Goal: Transaction & Acquisition: Purchase product/service

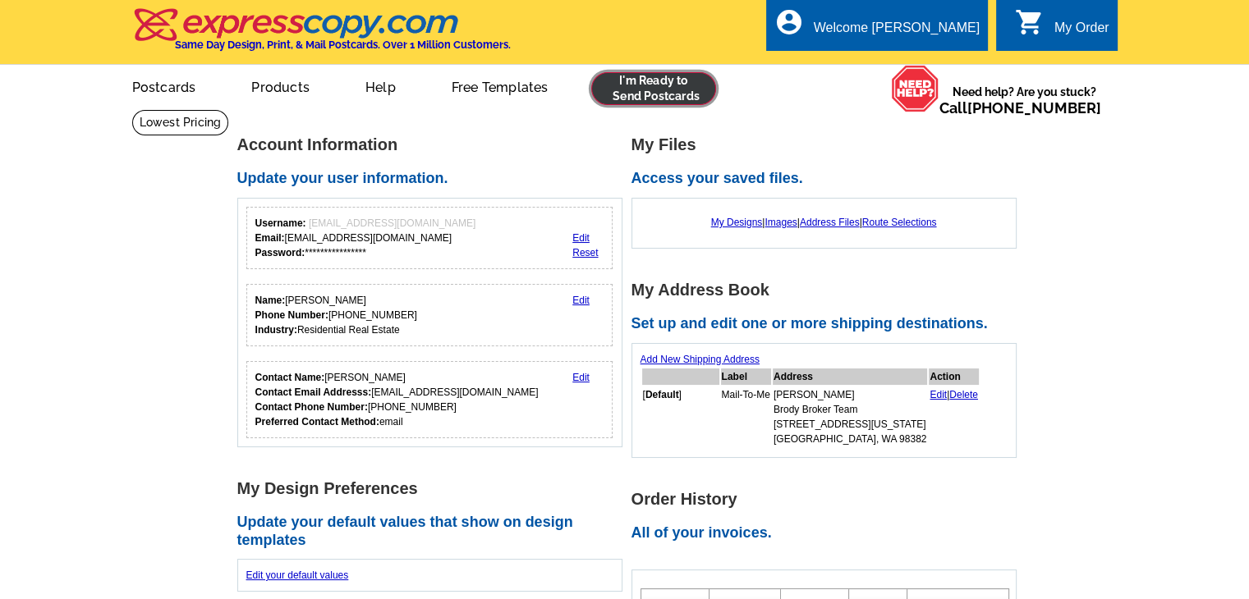
click at [668, 95] on link at bounding box center [654, 88] width 126 height 33
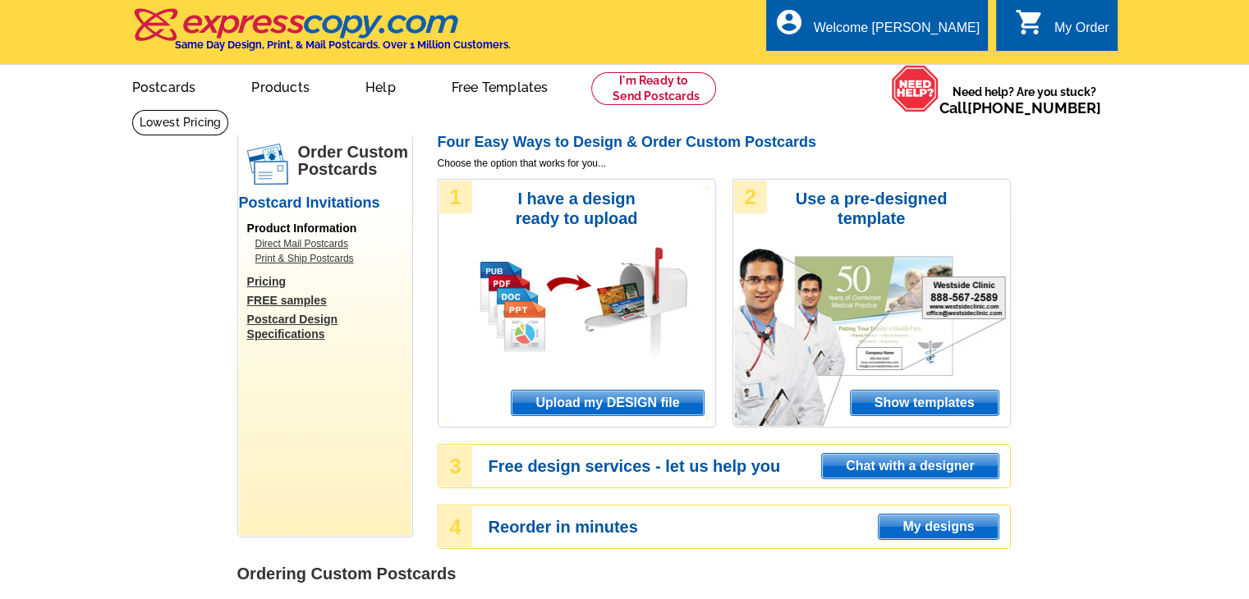
click at [640, 401] on span "Upload my DESIGN file" at bounding box center [606, 403] width 191 height 25
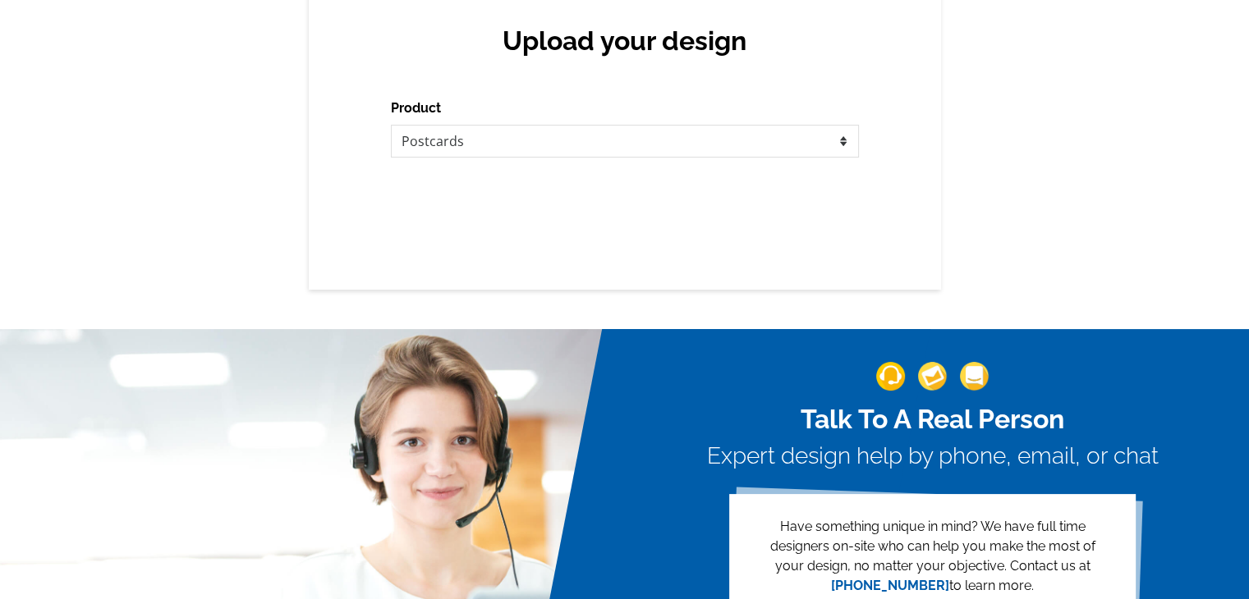
scroll to position [164, 0]
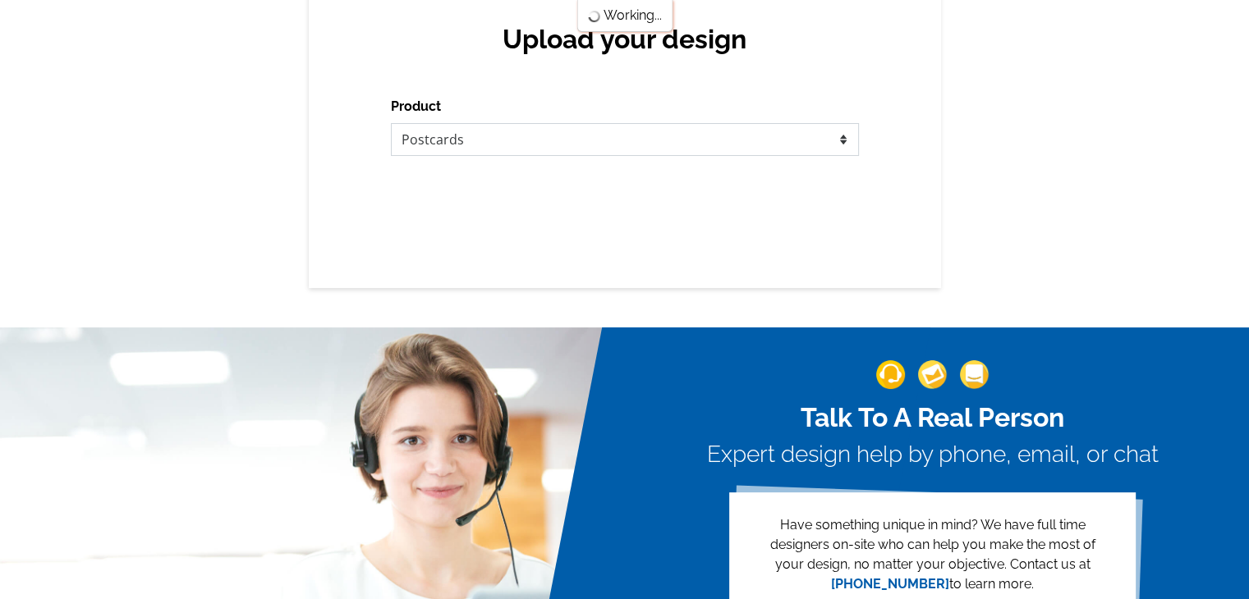
click at [640, 139] on select "Please select the type of file... Postcards Business Cards Letters and flyers G…" at bounding box center [625, 139] width 468 height 33
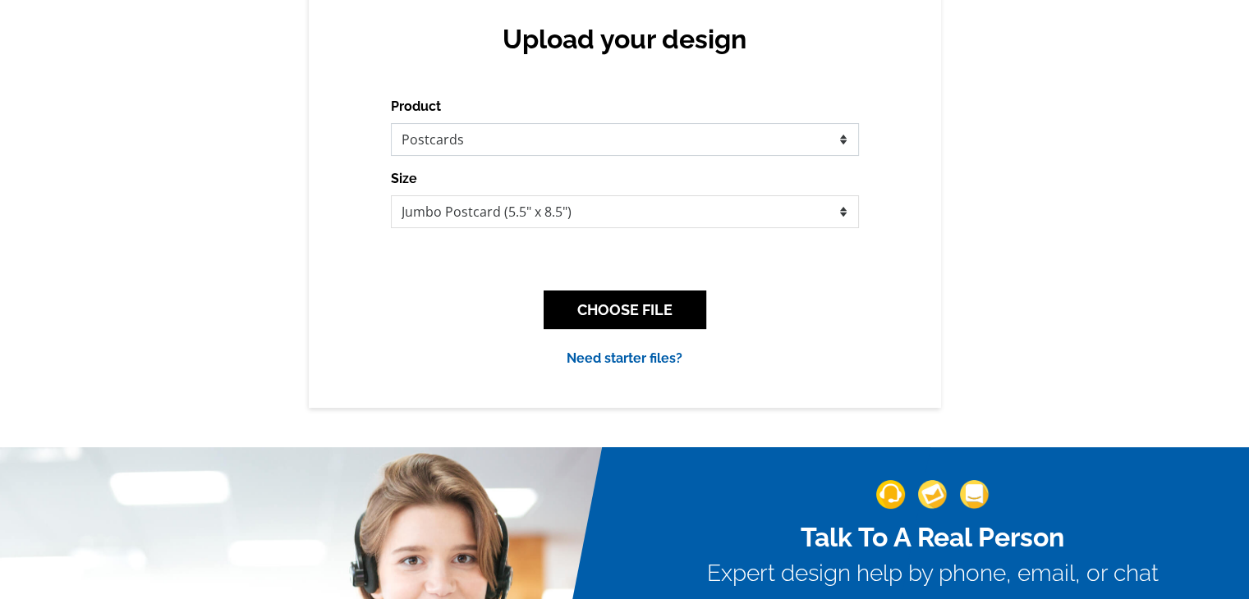
click at [640, 139] on select "Please select the type of file... Postcards Business Cards Letters and flyers G…" at bounding box center [625, 139] width 468 height 33
click at [635, 210] on select "Jumbo Postcard (5.5" x 8.5") Regular Postcard (4.25" x 5.6") Panoramic Postcard…" at bounding box center [625, 211] width 468 height 33
select select "1"
click at [391, 196] on select "Jumbo Postcard (5.5" x 8.5") Regular Postcard (4.25" x 5.6") Panoramic Postcard…" at bounding box center [625, 211] width 468 height 33
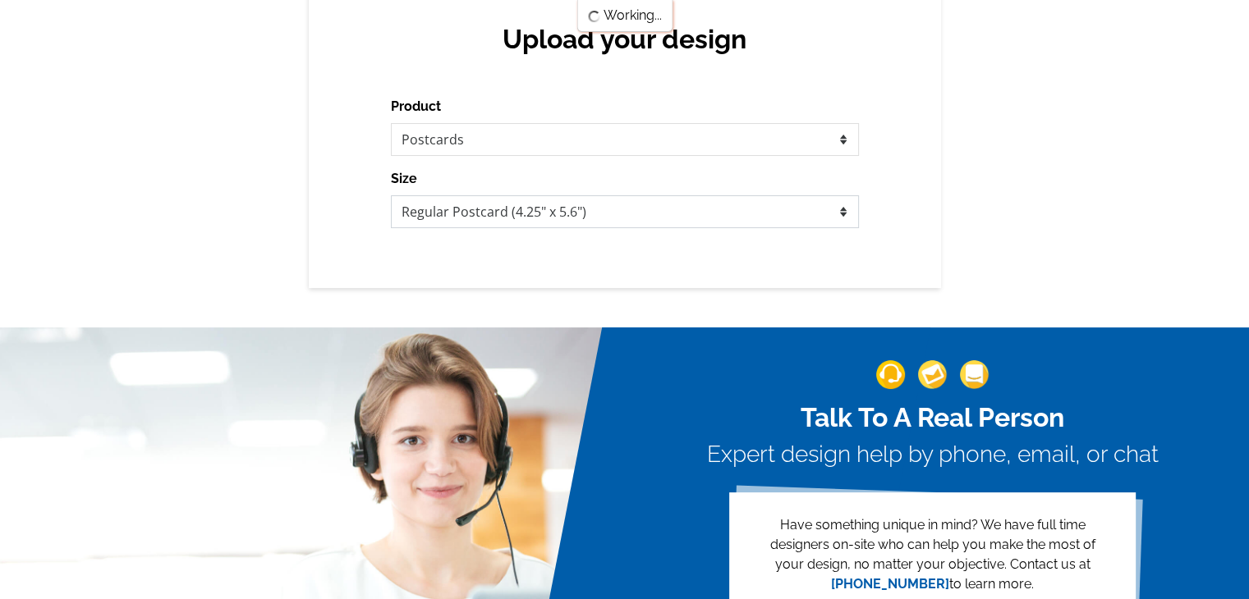
scroll to position [0, 0]
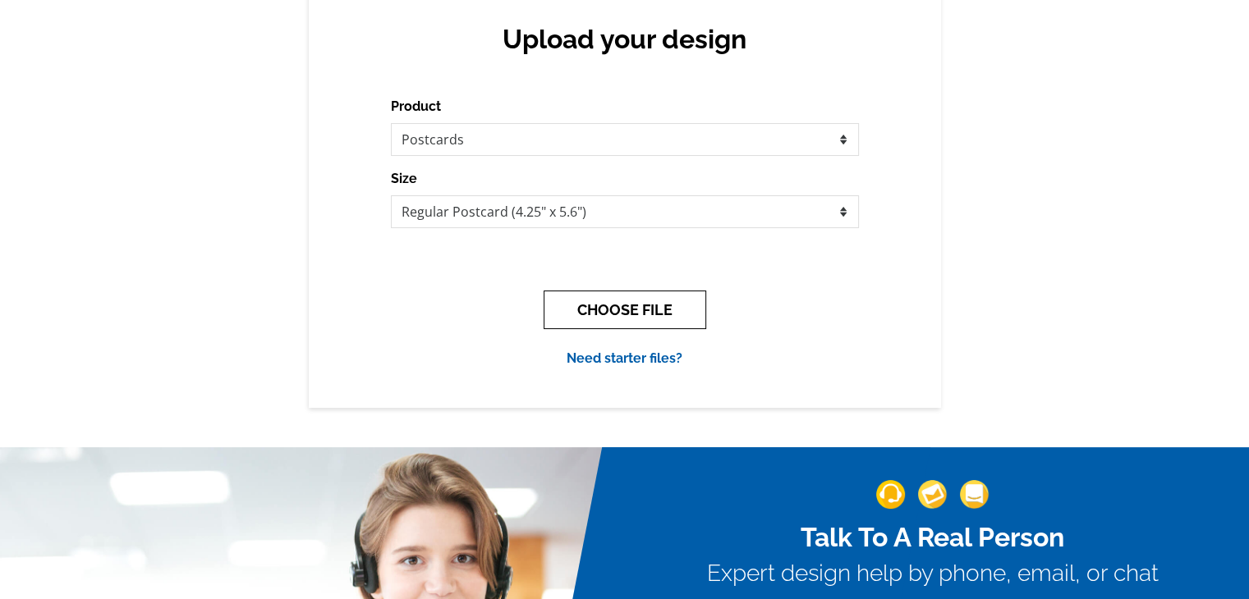
click at [630, 306] on button "CHOOSE FILE" at bounding box center [624, 310] width 163 height 39
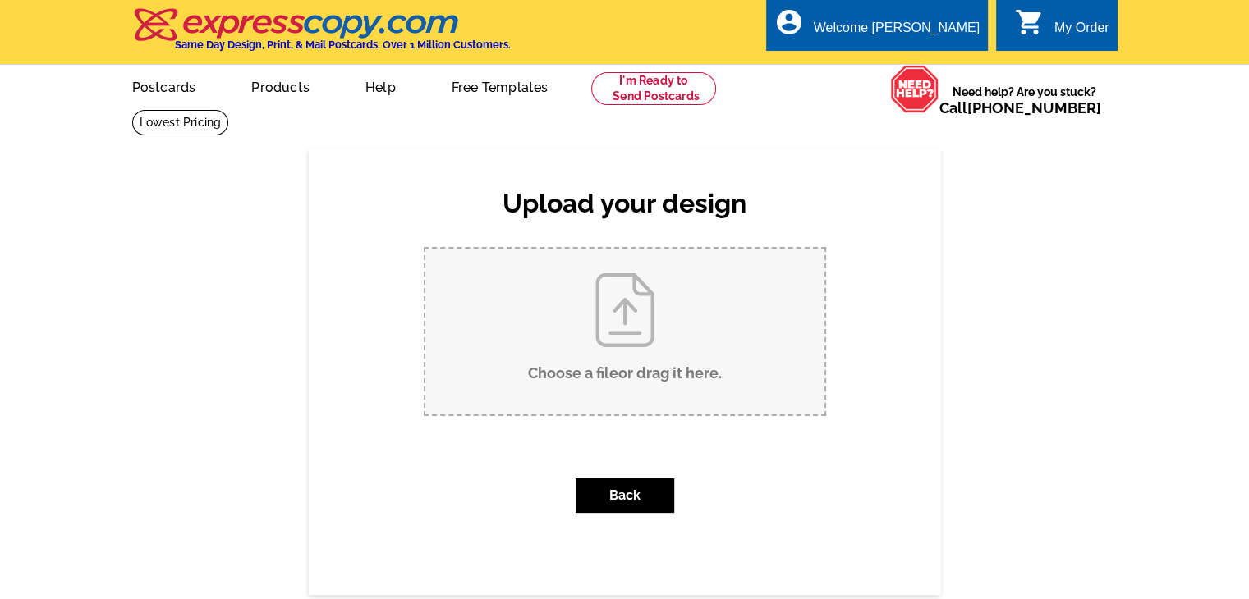
click at [627, 311] on input "Choose a file or drag it here ." at bounding box center [624, 332] width 399 height 166
type input "C:\fakepath\Postcard BBWA - Page 1.pdf"
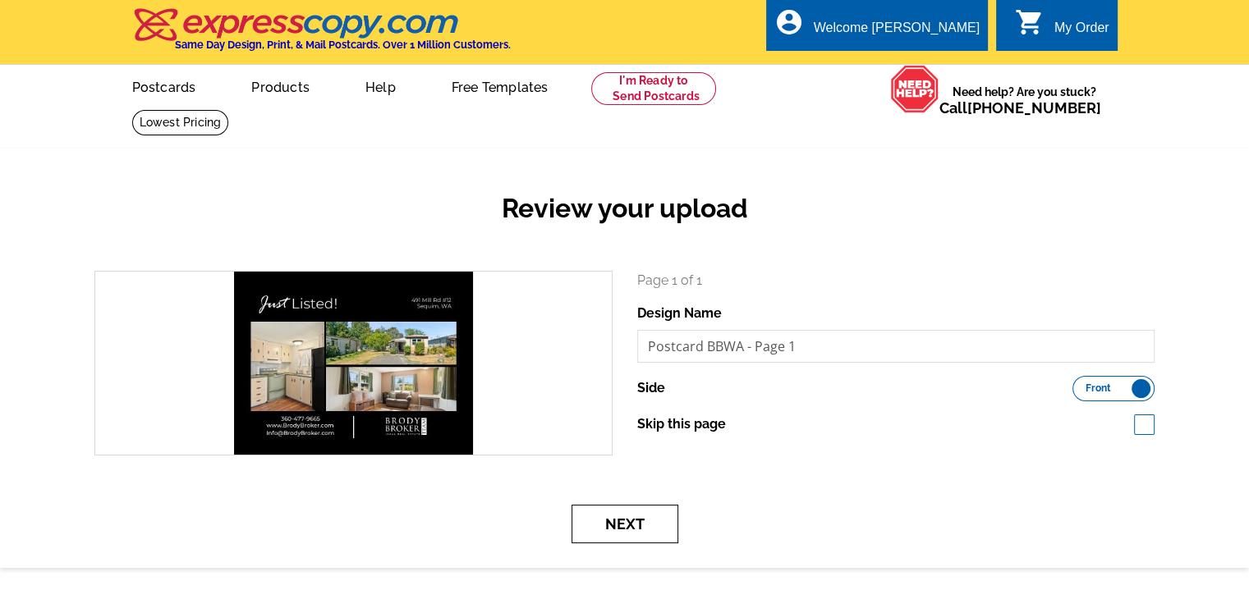
click at [616, 535] on button "Next" at bounding box center [624, 524] width 107 height 39
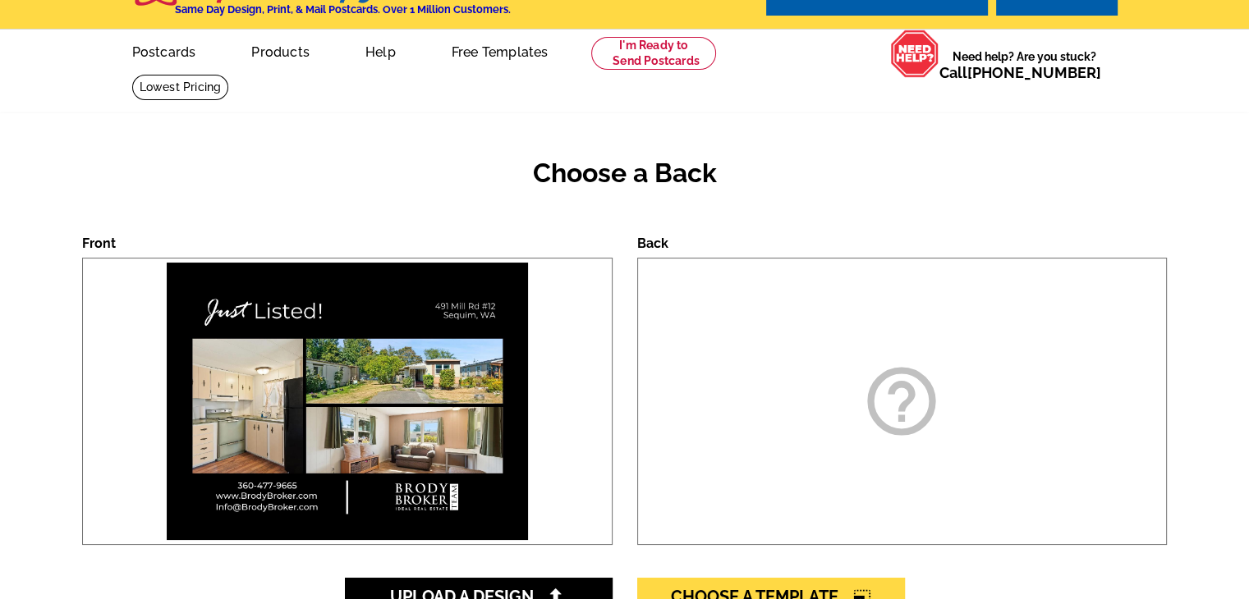
scroll to position [164, 0]
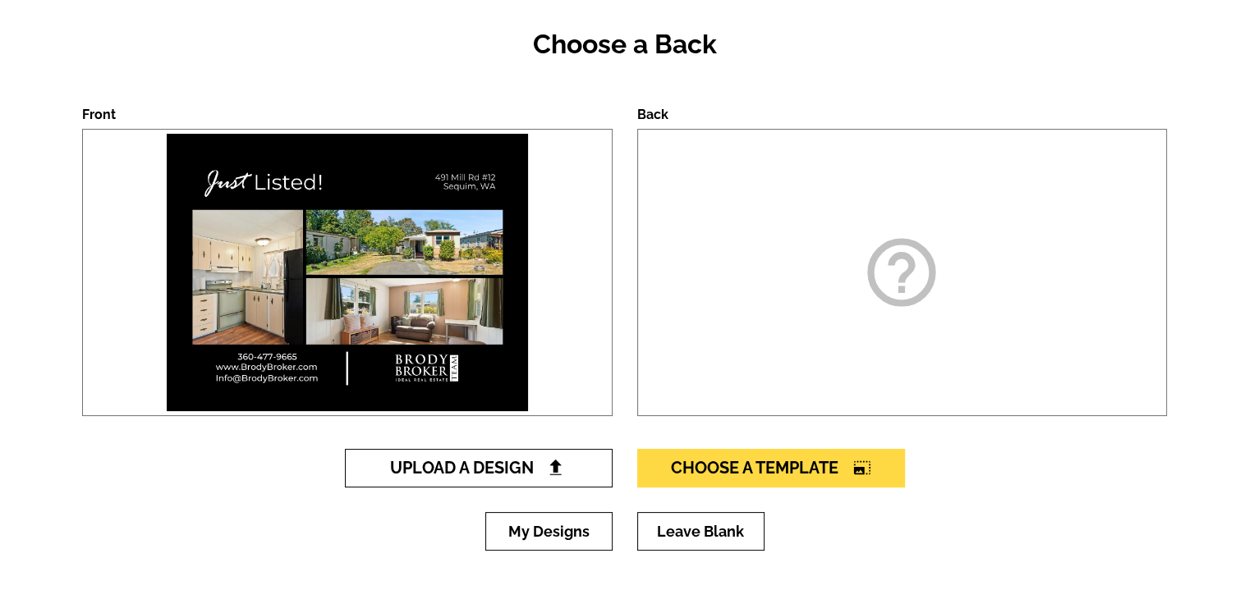
click at [536, 461] on span "Upload A Design" at bounding box center [478, 468] width 176 height 20
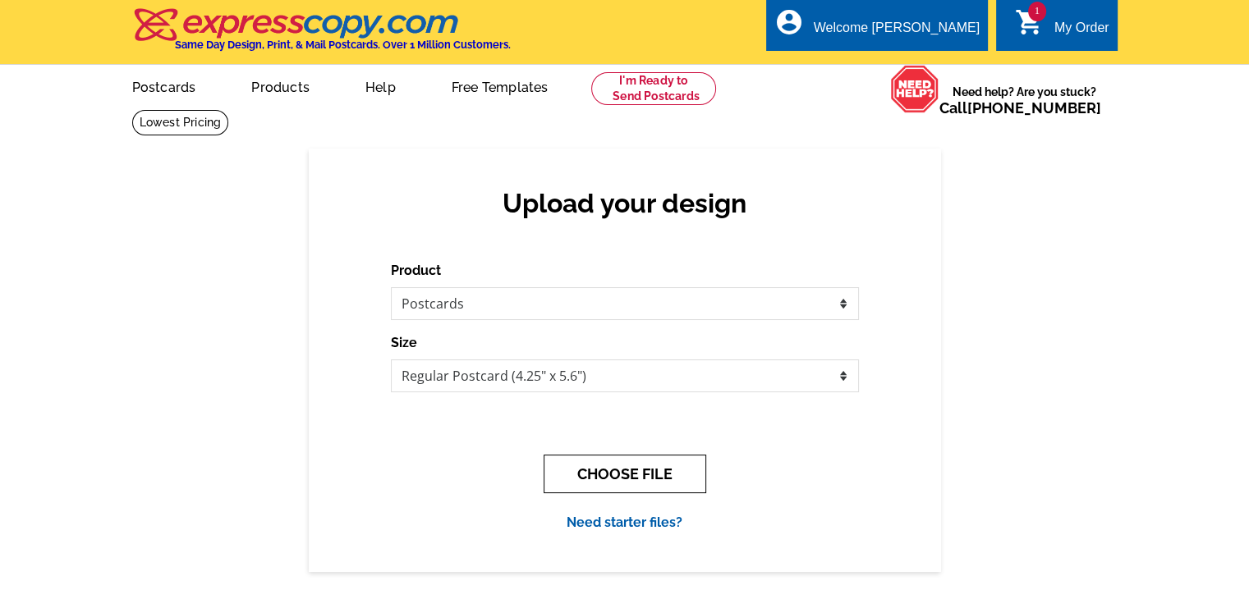
click at [578, 463] on button "CHOOSE FILE" at bounding box center [624, 474] width 163 height 39
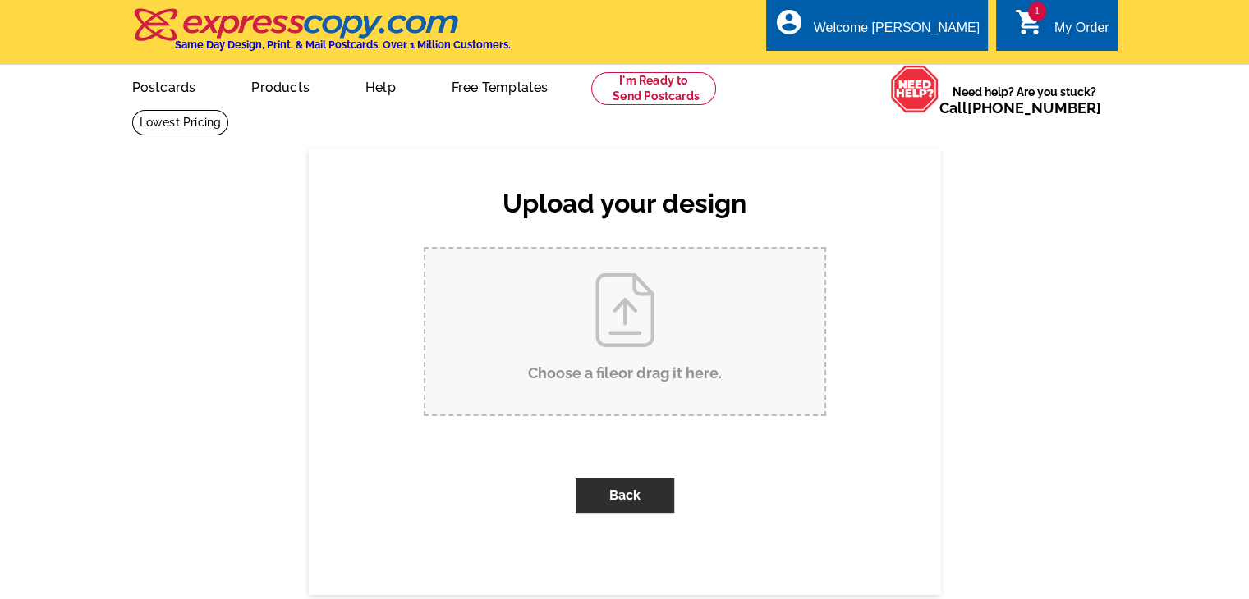
click at [596, 339] on input "Choose a file or drag it here ." at bounding box center [624, 332] width 399 height 166
type input "C:\fakepath\Postcard BBWA - Page 2.pdf"
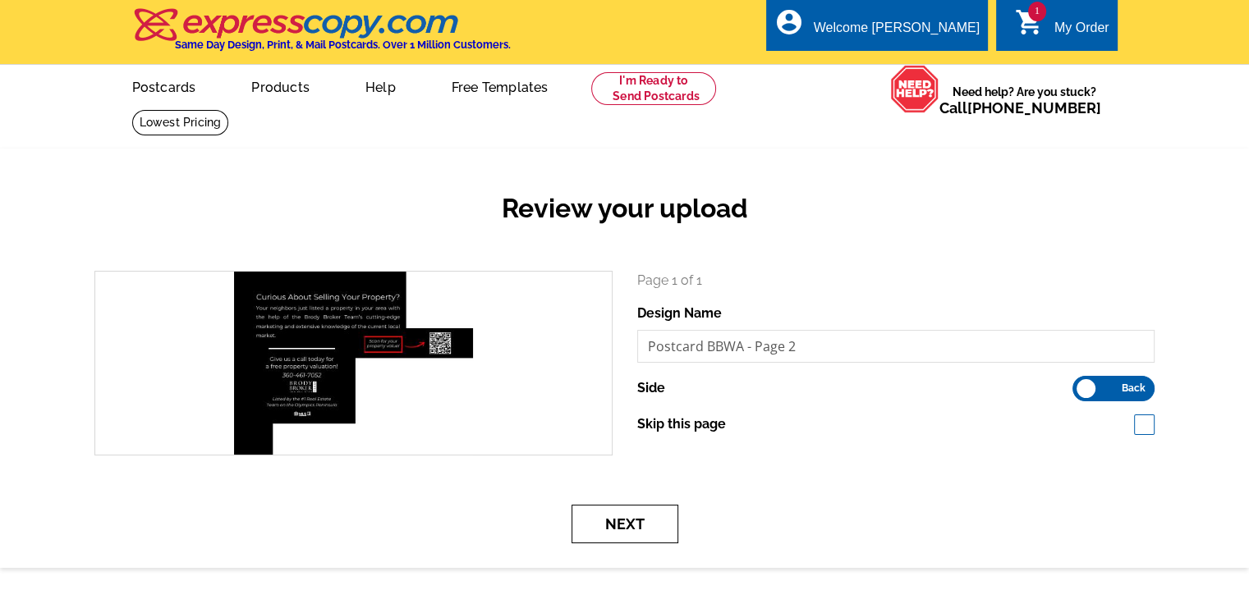
click at [667, 515] on button "Next" at bounding box center [624, 524] width 107 height 39
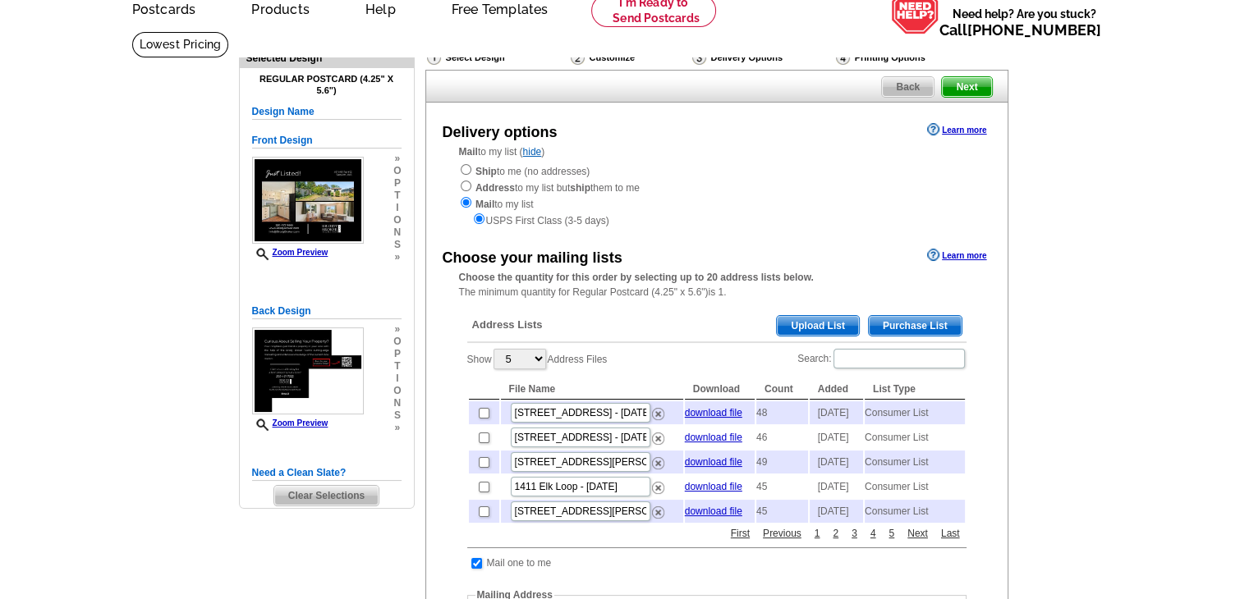
scroll to position [82, 0]
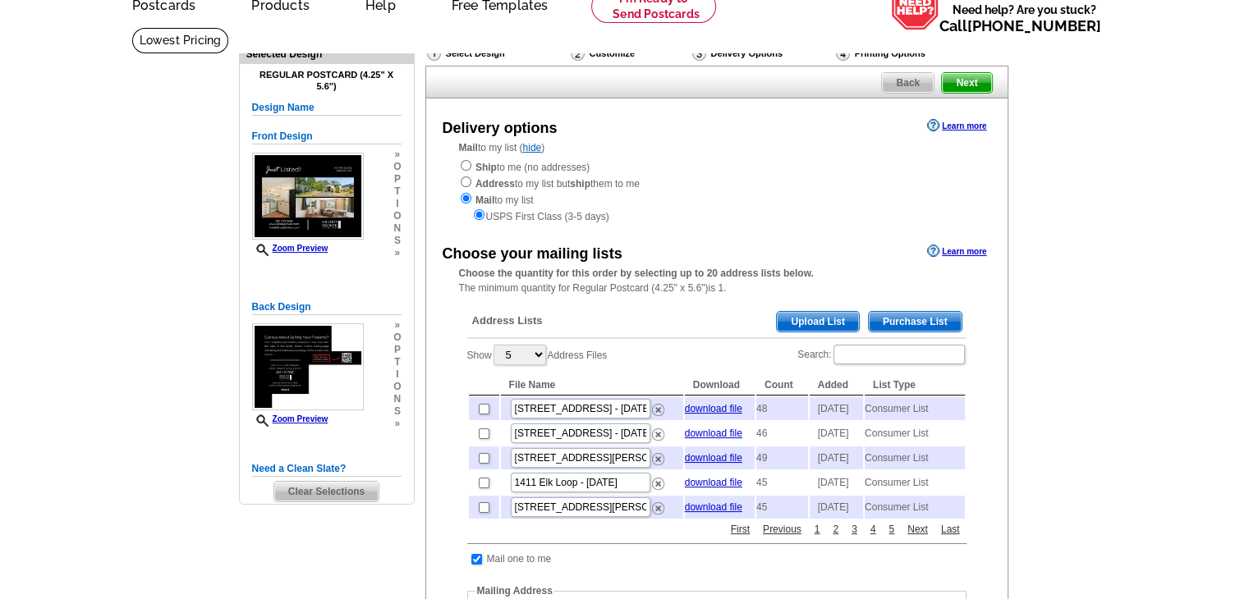
click at [908, 323] on span "Purchase List" at bounding box center [914, 322] width 93 height 20
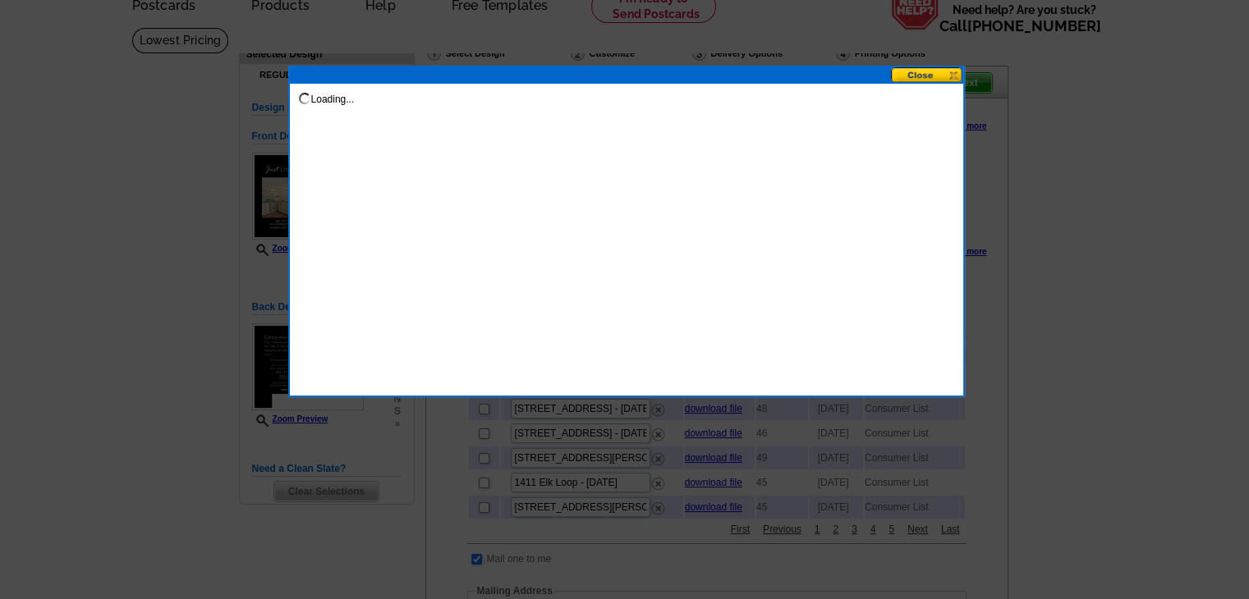
drag, startPoint x: 1034, startPoint y: 155, endPoint x: 1135, endPoint y: 131, distance: 103.9
click at [1135, 131] on div at bounding box center [624, 258] width 1249 height 681
click at [913, 68] on button at bounding box center [927, 75] width 72 height 16
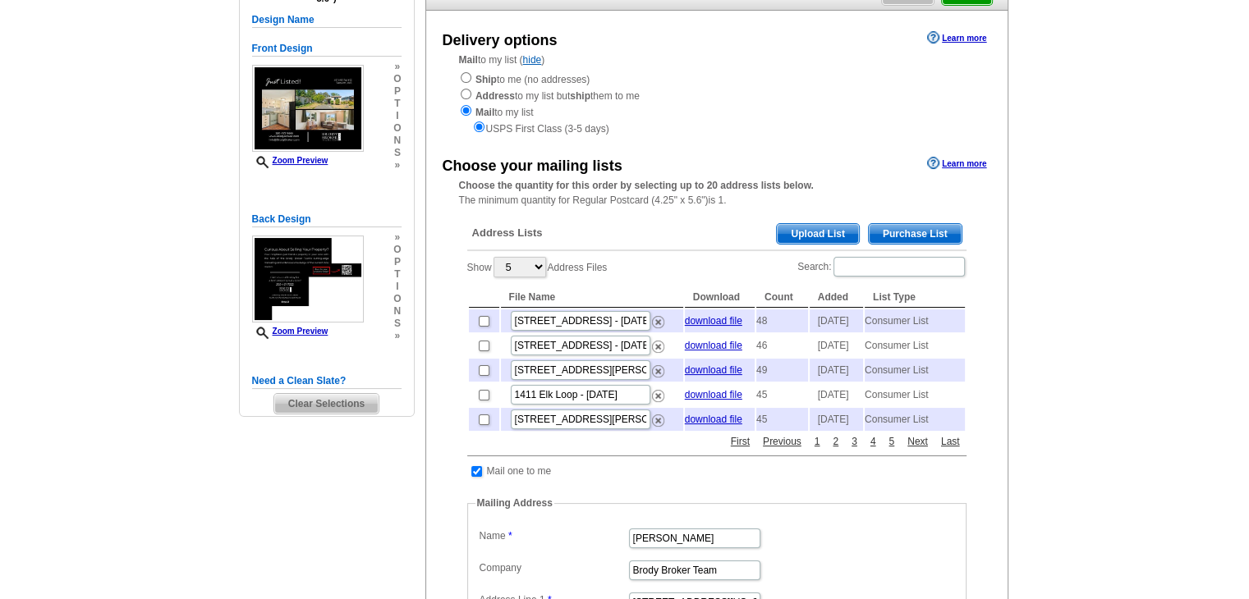
scroll to position [164, 0]
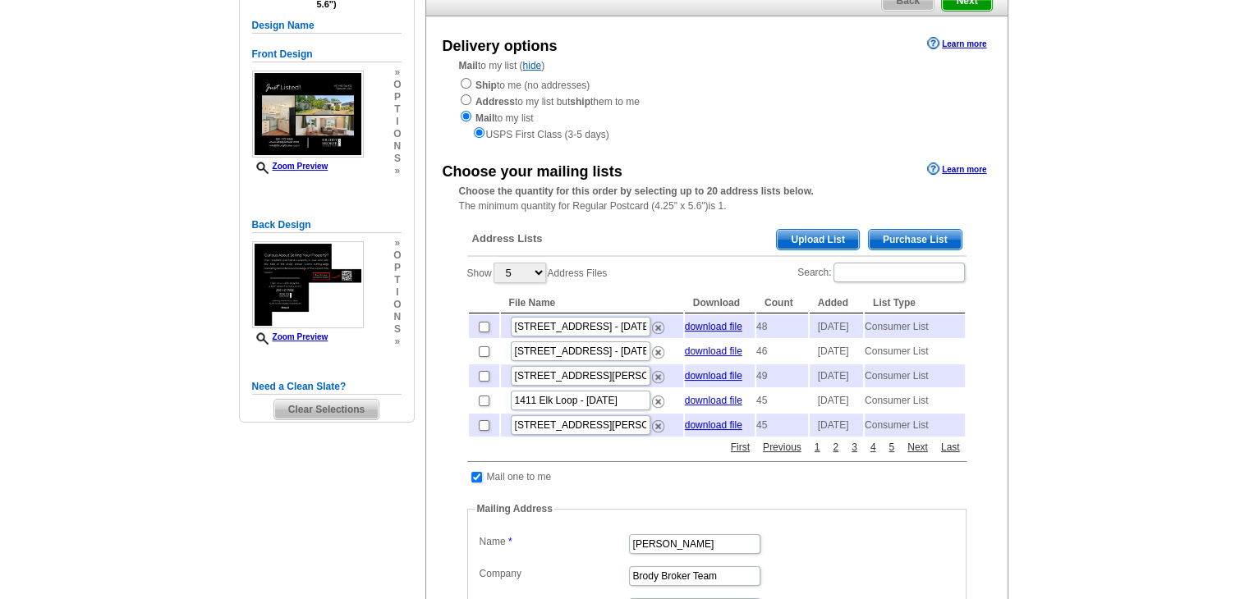
click at [929, 242] on span "Purchase List" at bounding box center [914, 240] width 93 height 20
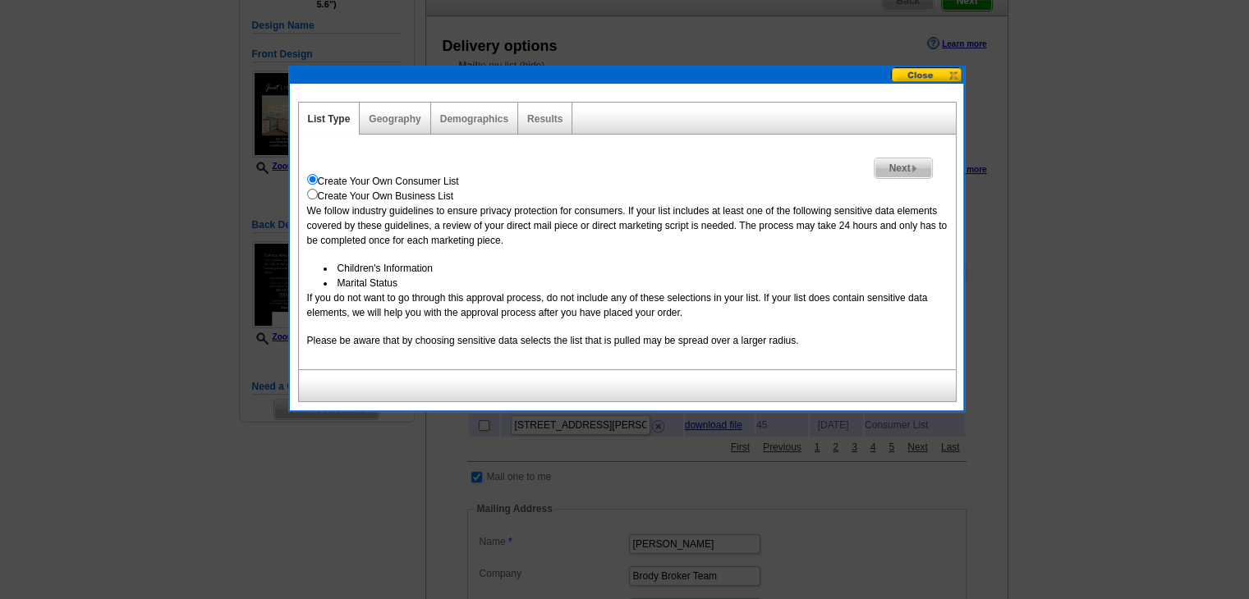
click at [909, 159] on span "Next" at bounding box center [902, 168] width 57 height 20
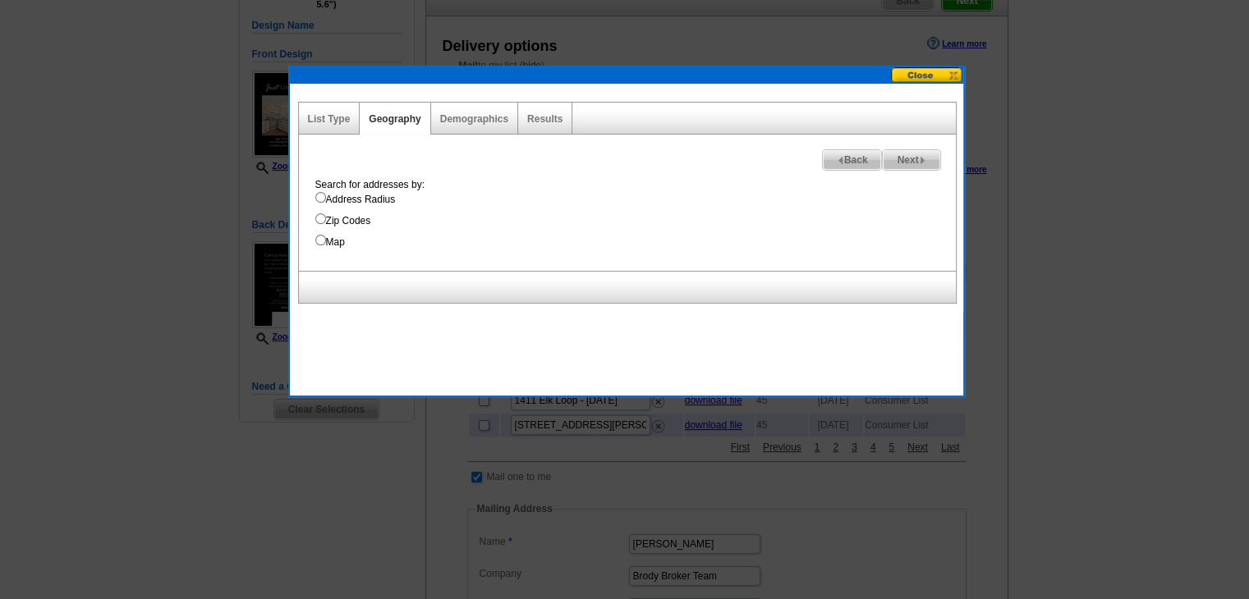
click at [344, 197] on label "Address Radius" at bounding box center [635, 199] width 640 height 15
click at [326, 197] on input "Address Radius" at bounding box center [320, 197] width 11 height 11
radio input "true"
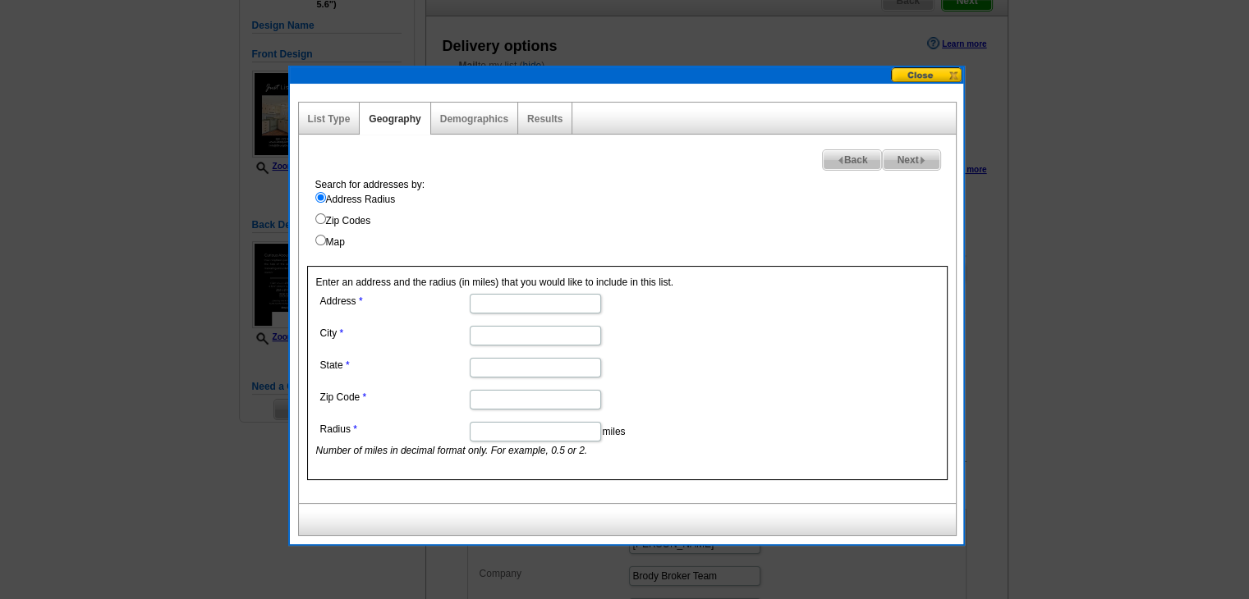
click at [508, 294] on input "Address" at bounding box center [535, 304] width 131 height 20
paste input "491 Mill Rd #12"
type input "491 Mill Rd #12"
click at [496, 341] on input "City" at bounding box center [535, 336] width 131 height 20
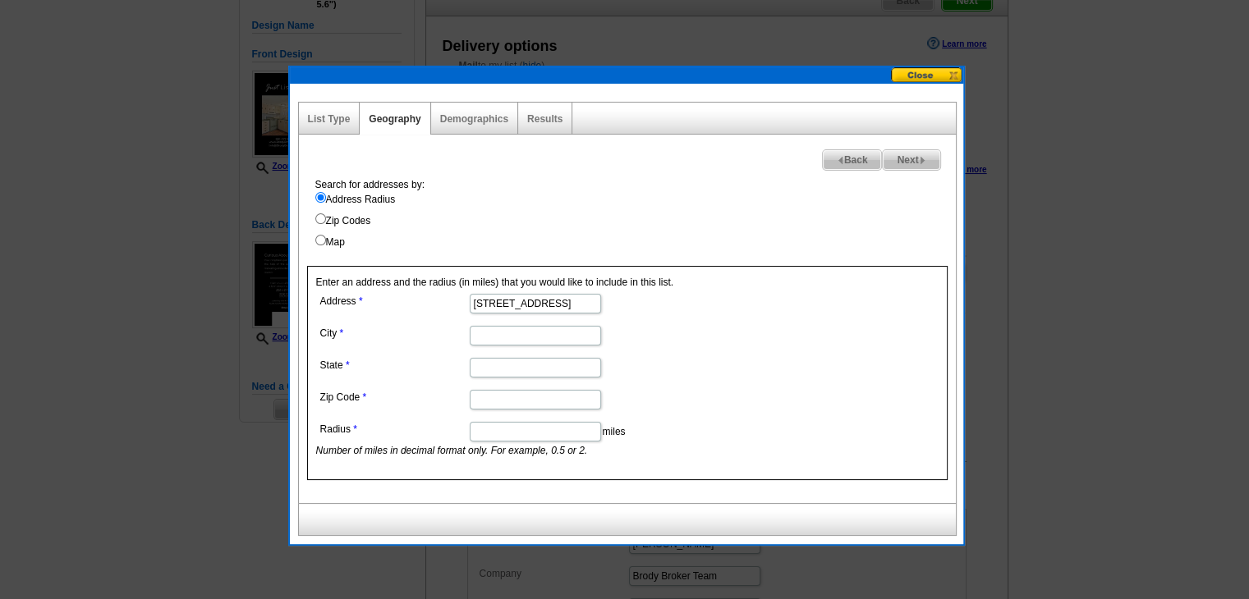
type input "Sequim"
click at [532, 373] on input "State" at bounding box center [535, 368] width 131 height 20
type input "[US_STATE]"
click at [520, 424] on input "Radius" at bounding box center [535, 432] width 131 height 20
click at [515, 406] on input "Zip Code" at bounding box center [535, 400] width 131 height 20
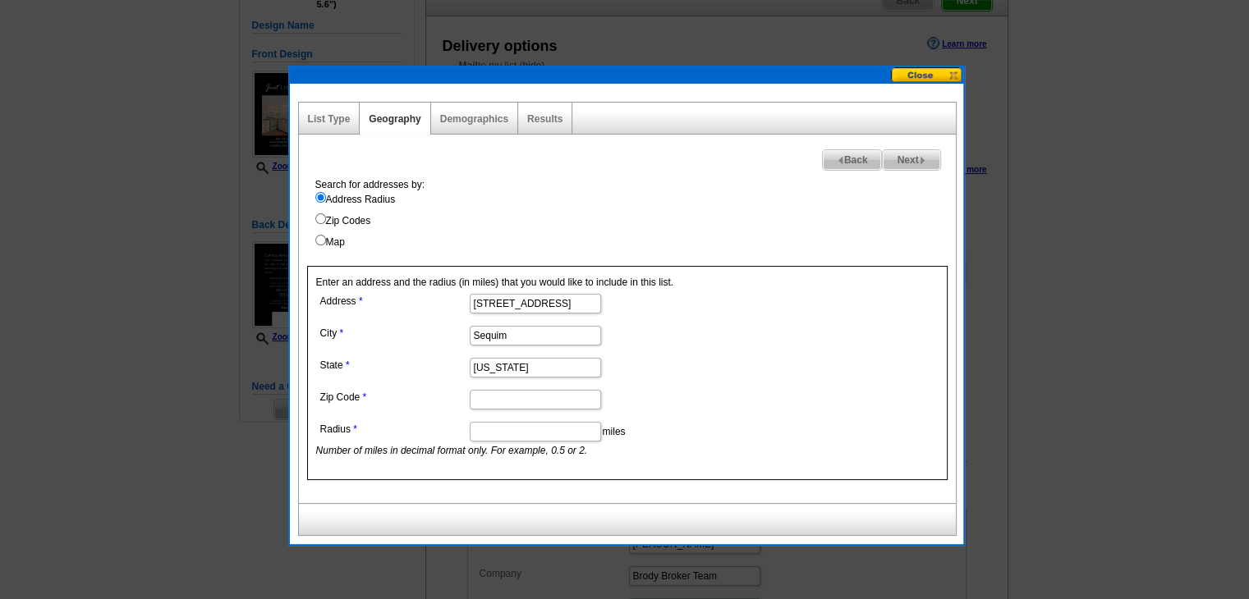
paste input "98382"
type input "98382"
click at [504, 439] on input "Radius" at bounding box center [535, 432] width 131 height 20
type input "1"
click at [900, 154] on span "Next" at bounding box center [910, 160] width 57 height 20
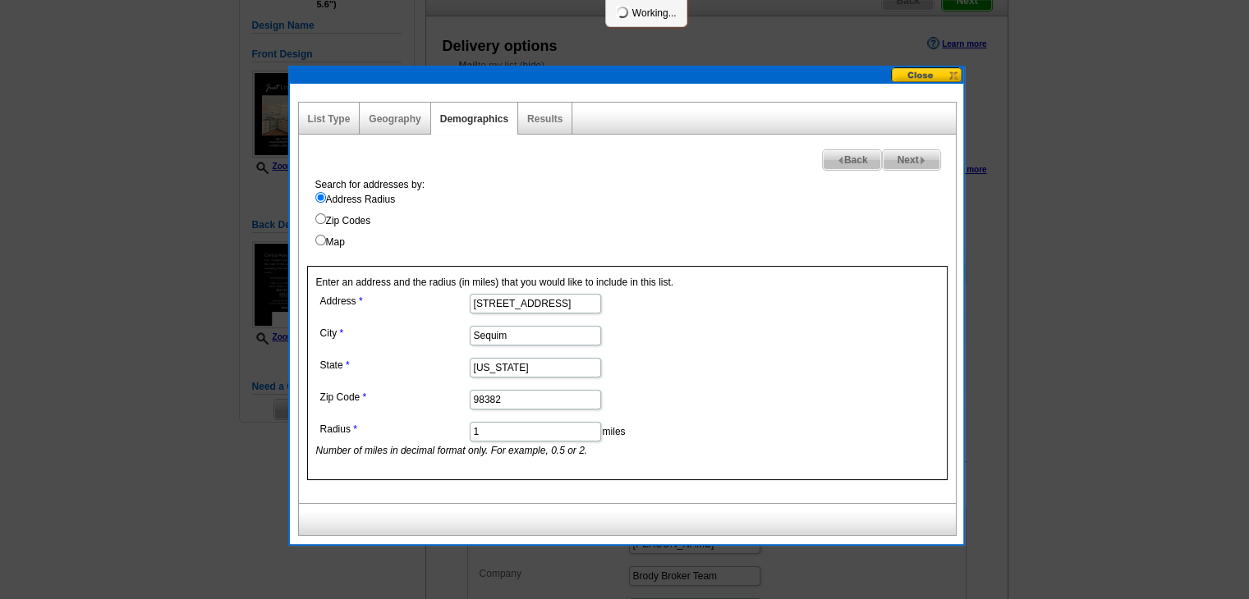
select select
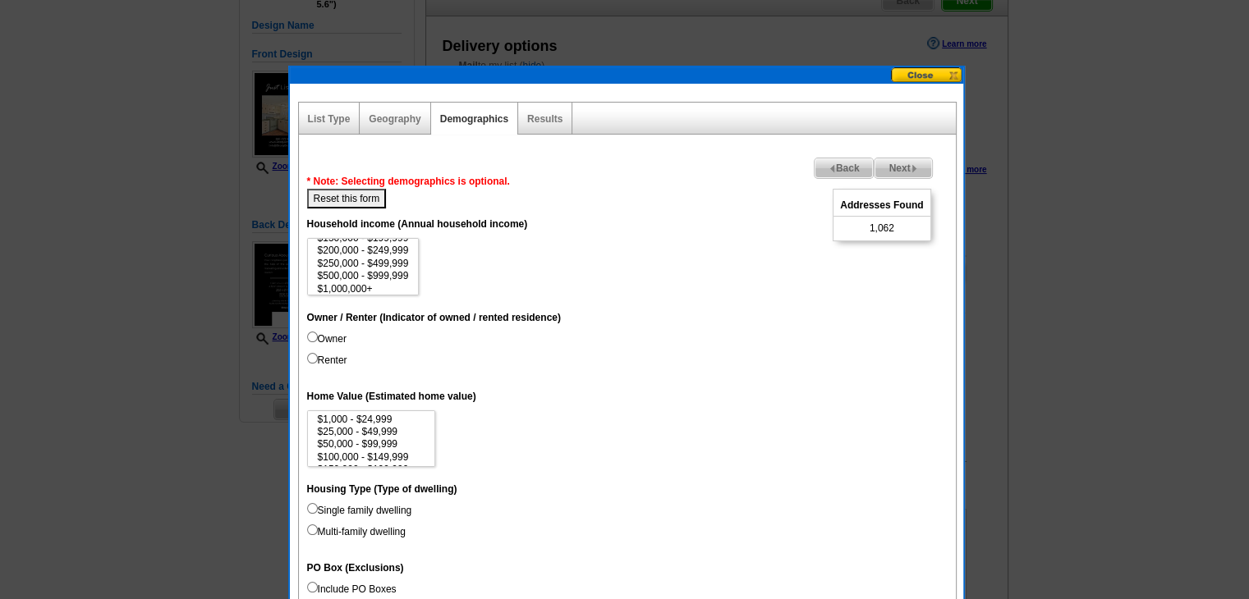
scroll to position [76, 0]
click at [368, 257] on option "$250,000 - $499,999" at bounding box center [363, 260] width 94 height 12
click at [378, 245] on option "$200,000 - $249,999" at bounding box center [363, 247] width 94 height 12
click at [393, 252] on option "$150,000 - $199,999" at bounding box center [363, 255] width 94 height 12
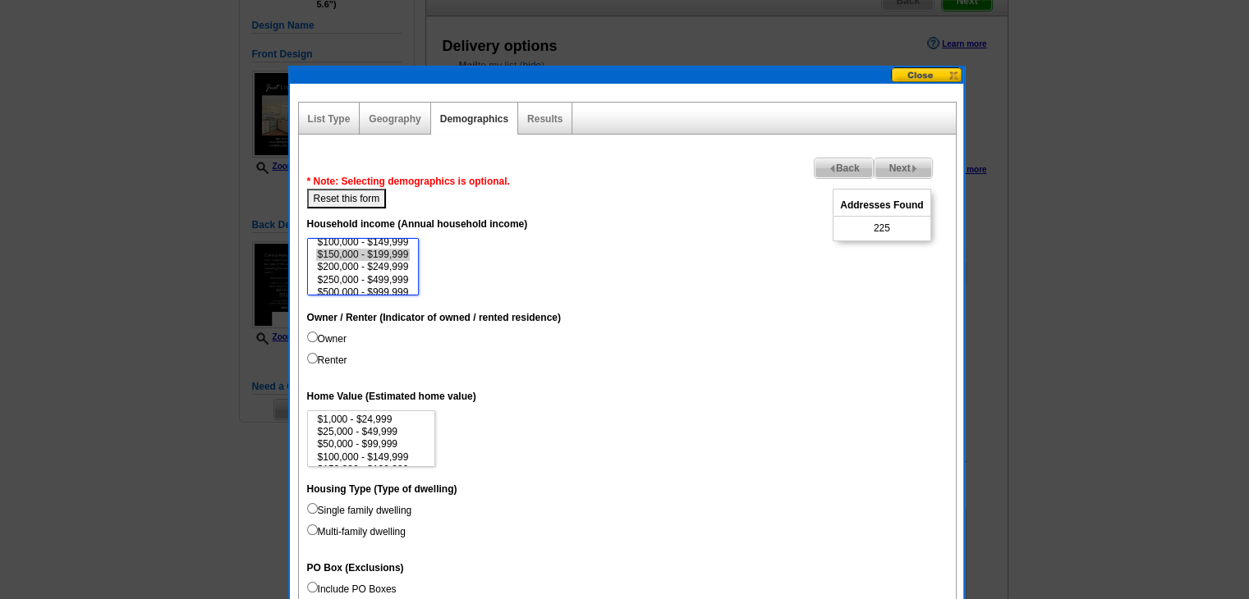
select select "200000-249999"
click at [394, 261] on option "$200,000 - $249,999" at bounding box center [363, 267] width 94 height 12
click at [328, 334] on label "Owner" at bounding box center [326, 339] width 39 height 15
click at [318, 334] on input "Owner" at bounding box center [312, 337] width 11 height 11
radio input "true"
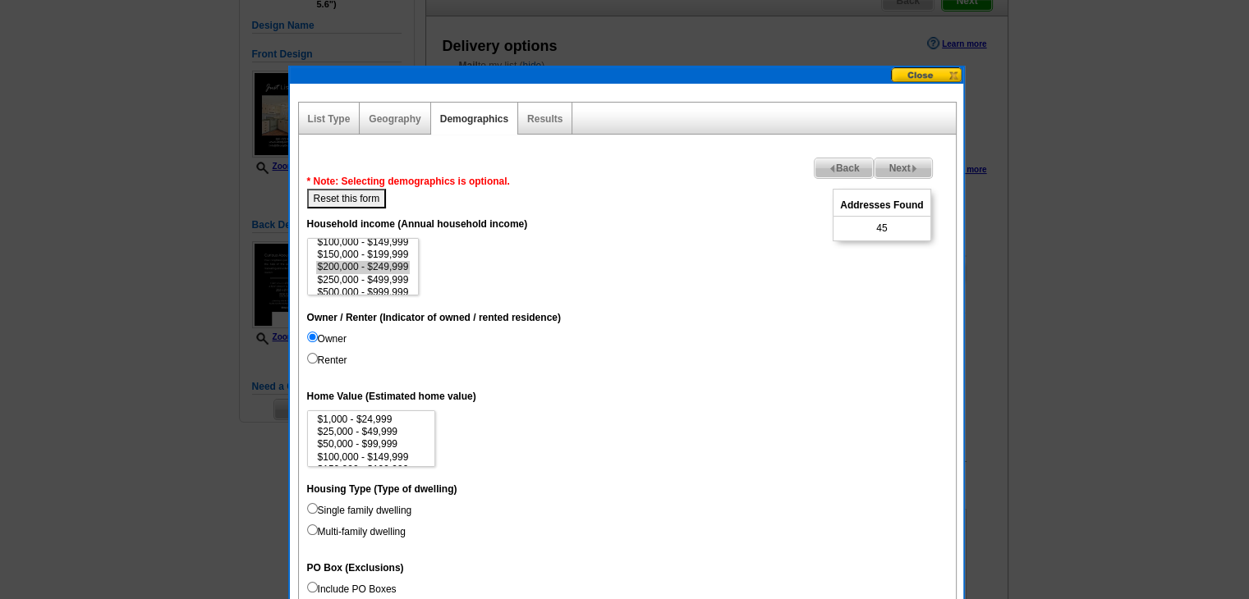
click at [885, 170] on span "Next" at bounding box center [902, 168] width 57 height 20
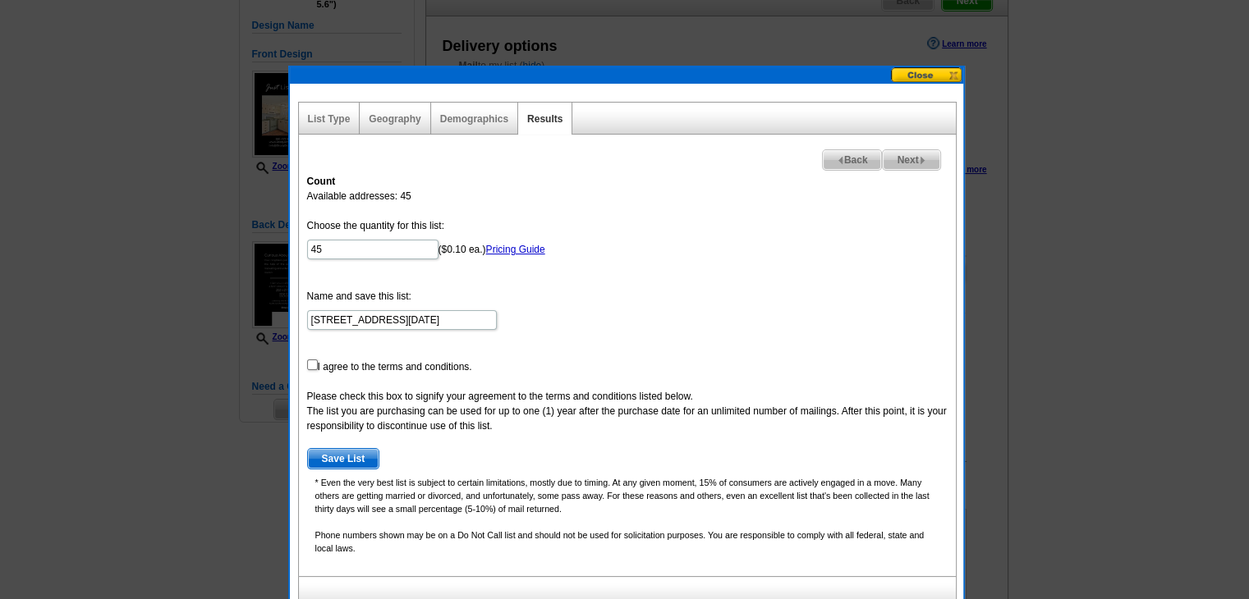
click at [317, 360] on form "Choose the quantity for this list: 45 ($0.10 ea.) Pricing Guide Name and save t…" at bounding box center [627, 343] width 640 height 251
click at [315, 361] on input "checkbox" at bounding box center [312, 365] width 11 height 11
checkbox input "true"
click at [341, 451] on span "Save List" at bounding box center [343, 459] width 71 height 20
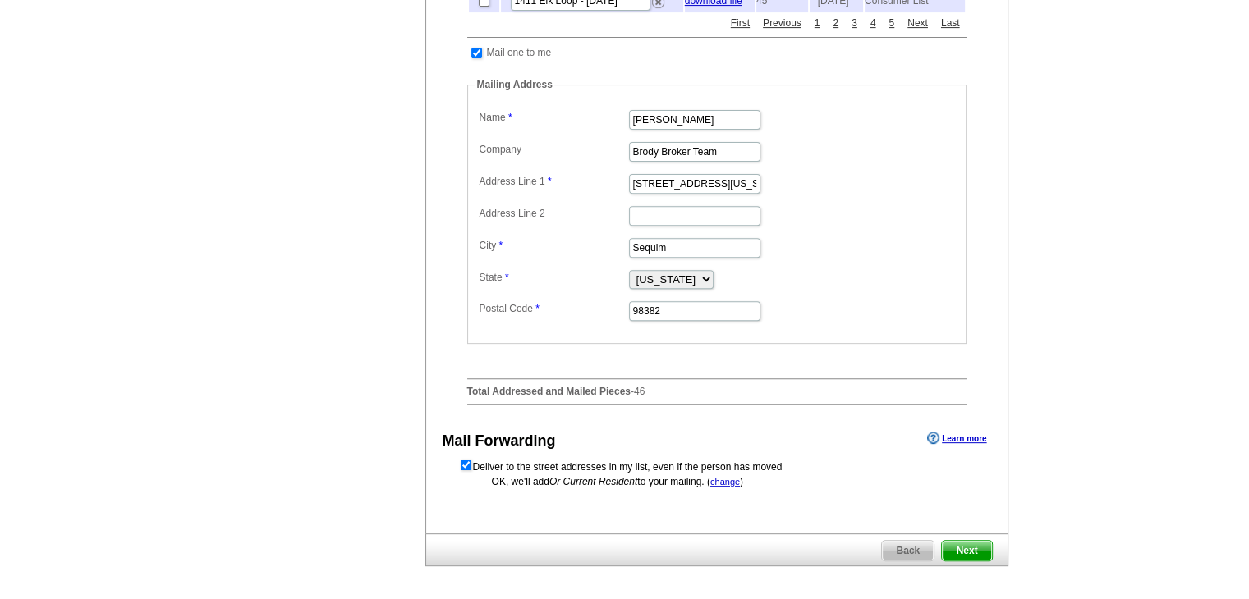
scroll to position [657, 0]
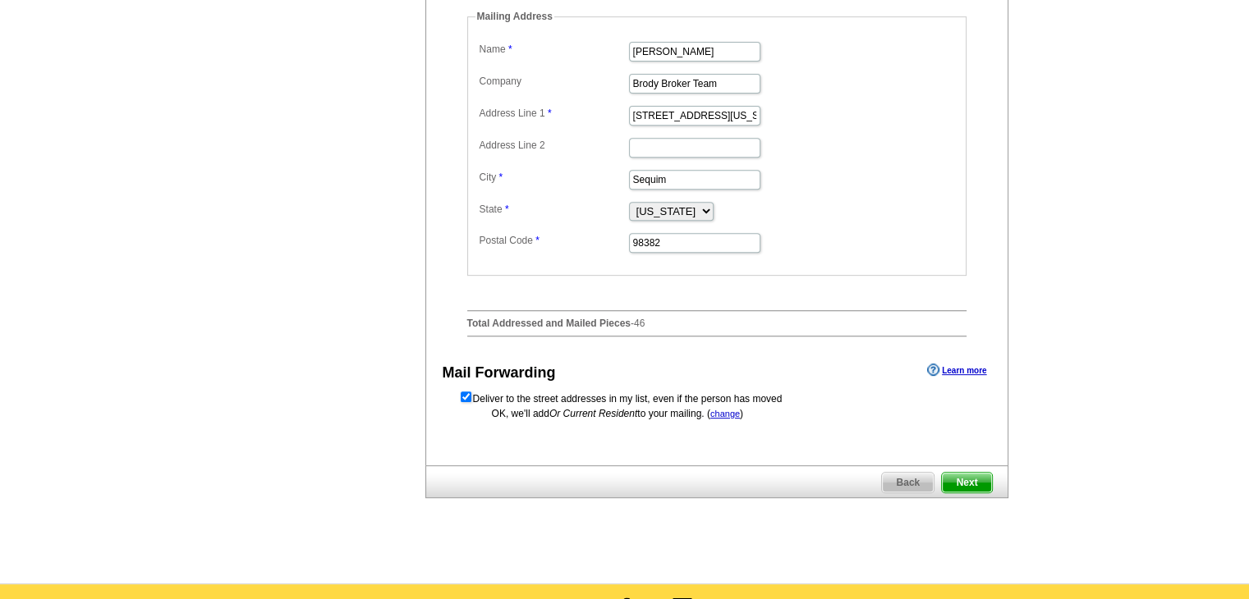
click at [965, 493] on span "Next" at bounding box center [966, 483] width 49 height 20
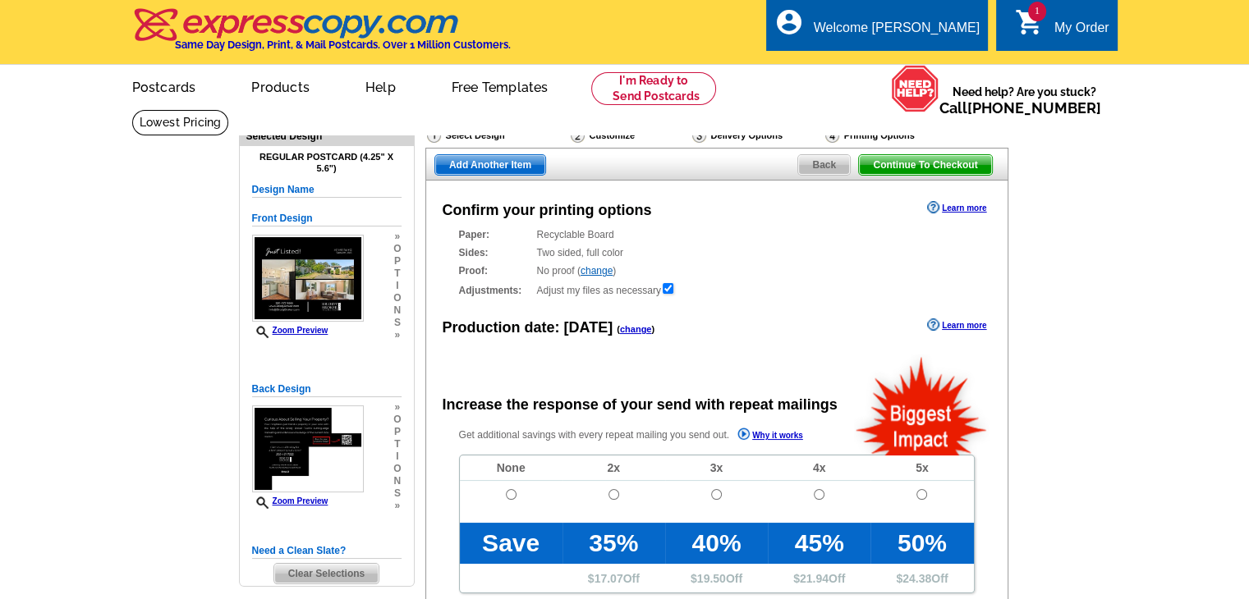
radio input "false"
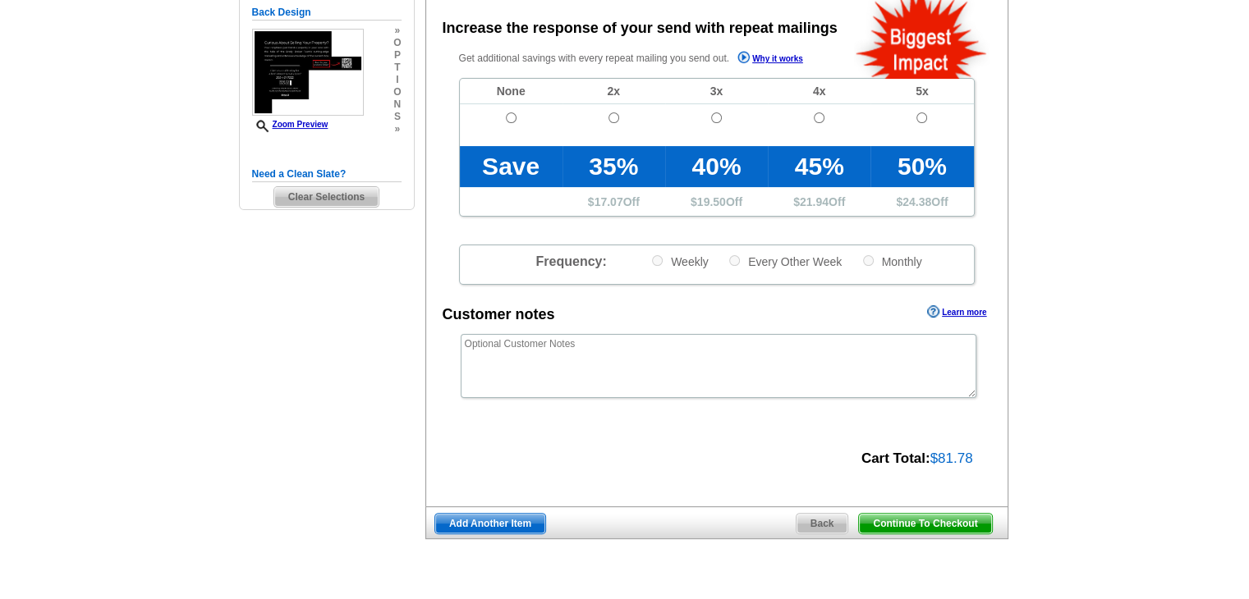
scroll to position [410, 0]
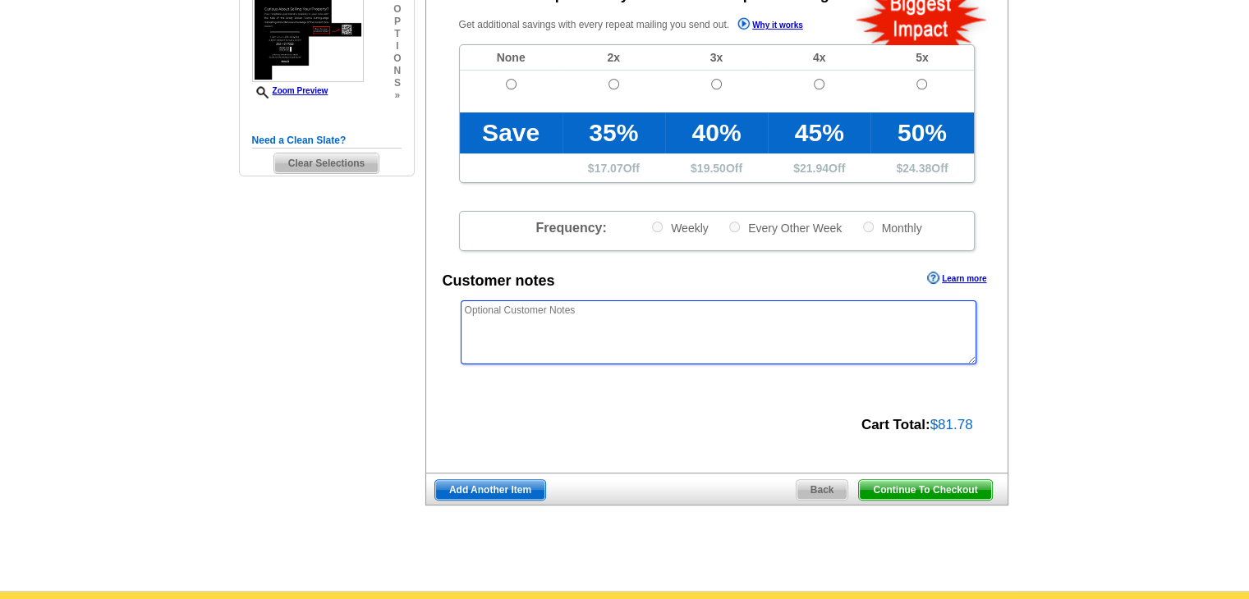
click at [697, 332] on textarea at bounding box center [718, 332] width 515 height 64
paste textarea "*/*/* PLEASE USE "OUR NEIGHBORS AT" INSTEAD OF USING NAMES THE MAILING LIST */*…"
type textarea "*/*/* PLEASE USE "OUR NEIGHBORS AT" INSTEAD OF USING NAMES THE MAILING LIST */*…"
click at [1153, 304] on main "Need Help? call 800-260-5887, chat with support, or have our designers make som…" at bounding box center [624, 145] width 1249 height 892
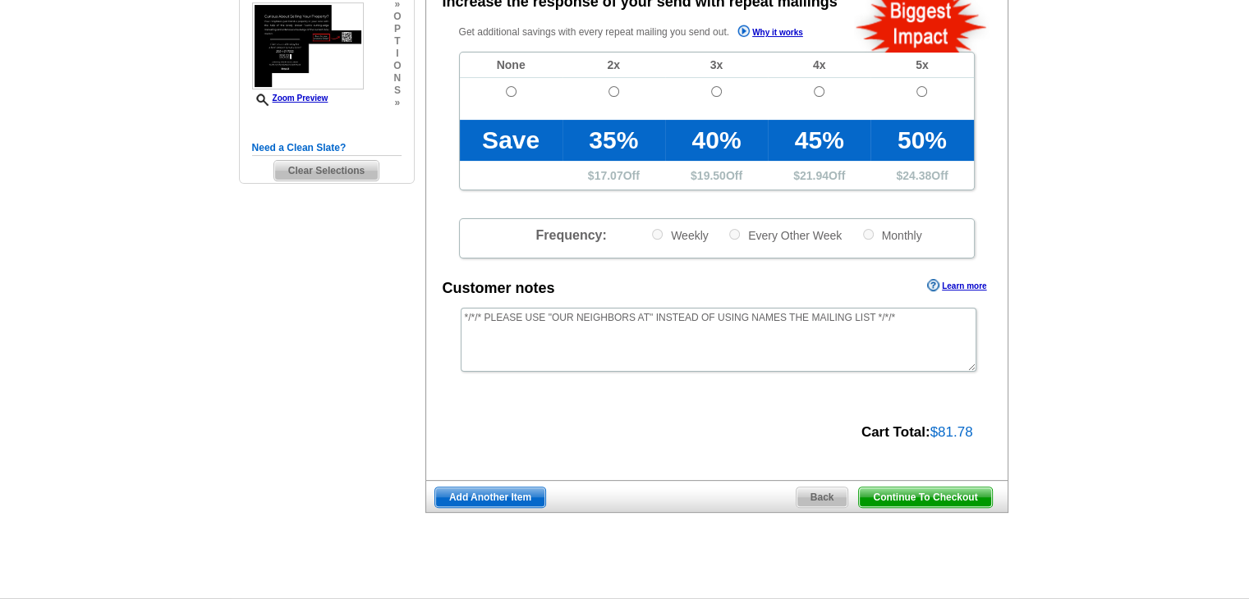
scroll to position [575, 0]
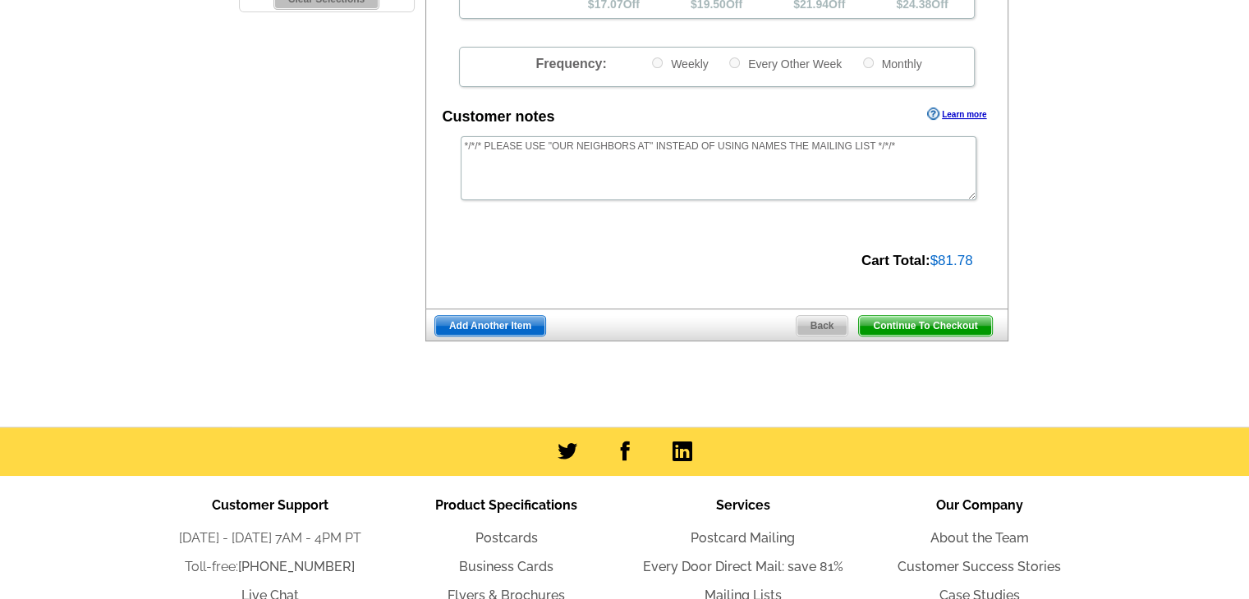
click at [988, 337] on div "Continue To Checkout Back Add Another Item" at bounding box center [716, 325] width 583 height 33
click at [979, 328] on span "Continue To Checkout" at bounding box center [925, 326] width 132 height 20
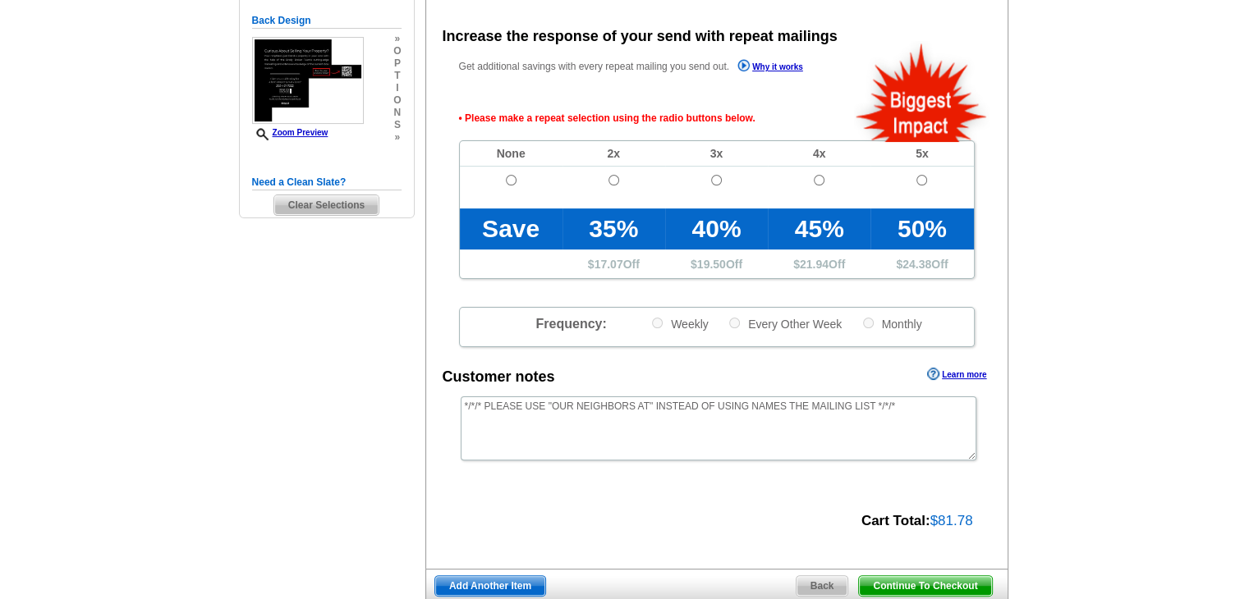
scroll to position [368, 0]
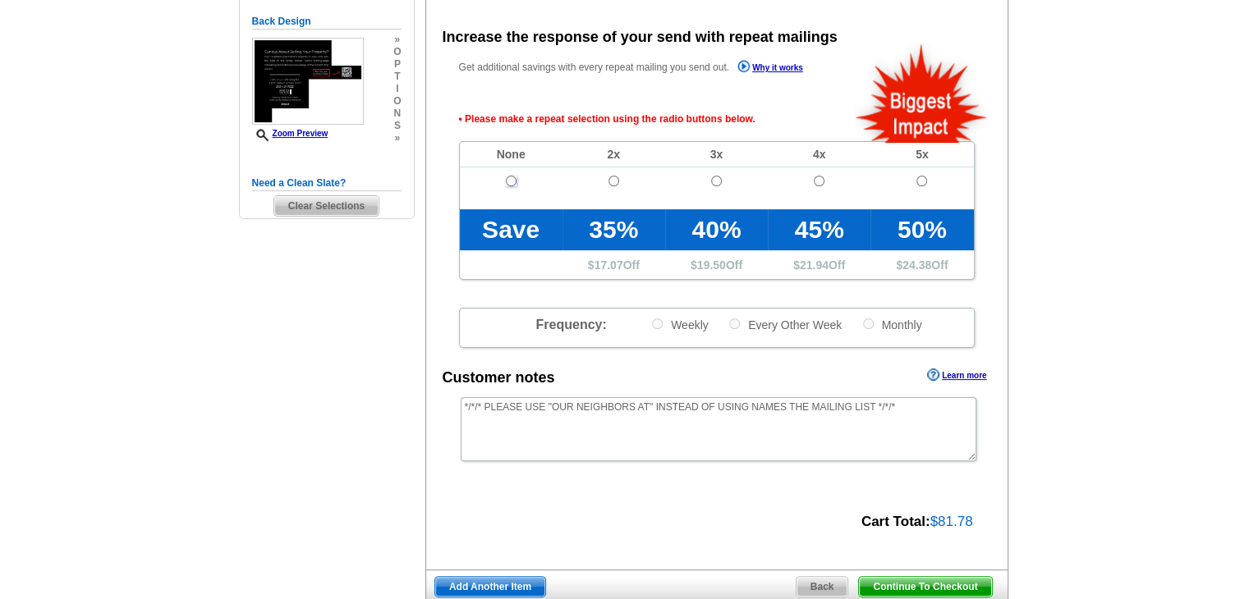
click at [511, 181] on input "radio" at bounding box center [511, 181] width 11 height 11
radio input "true"
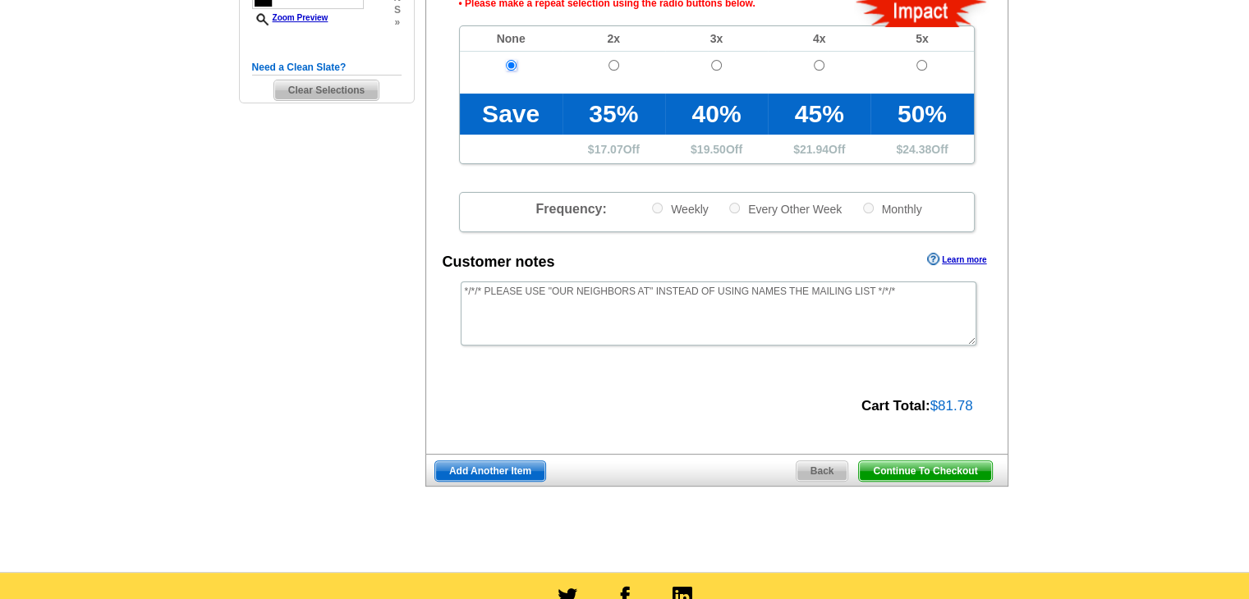
scroll to position [532, 0]
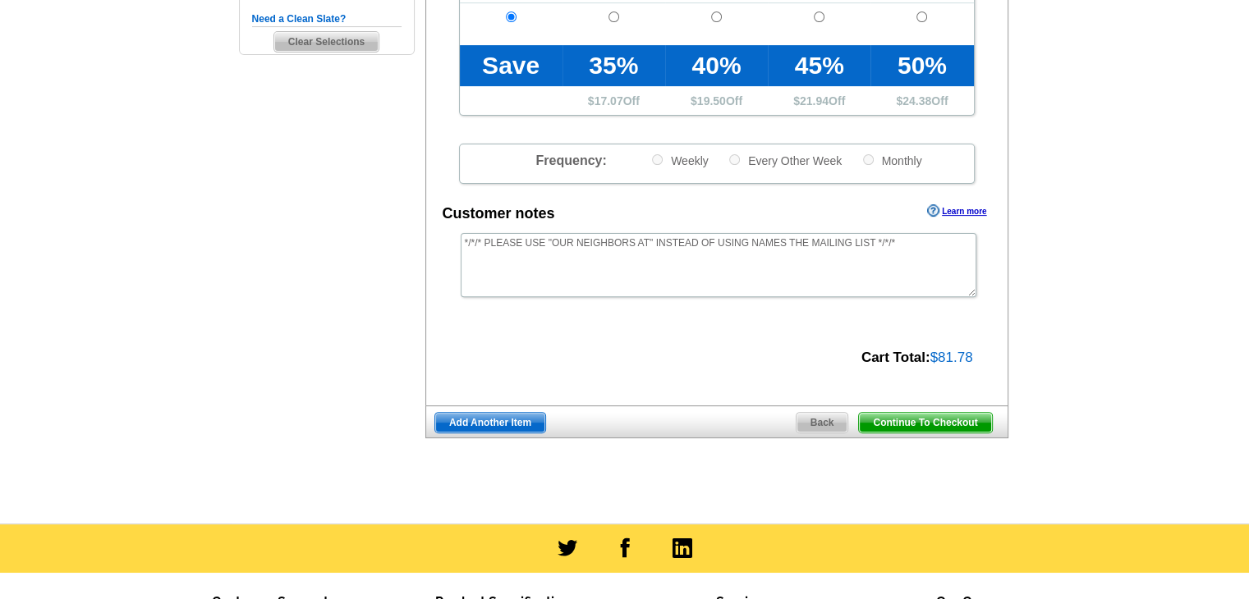
click at [919, 424] on span "Continue To Checkout" at bounding box center [925, 423] width 132 height 20
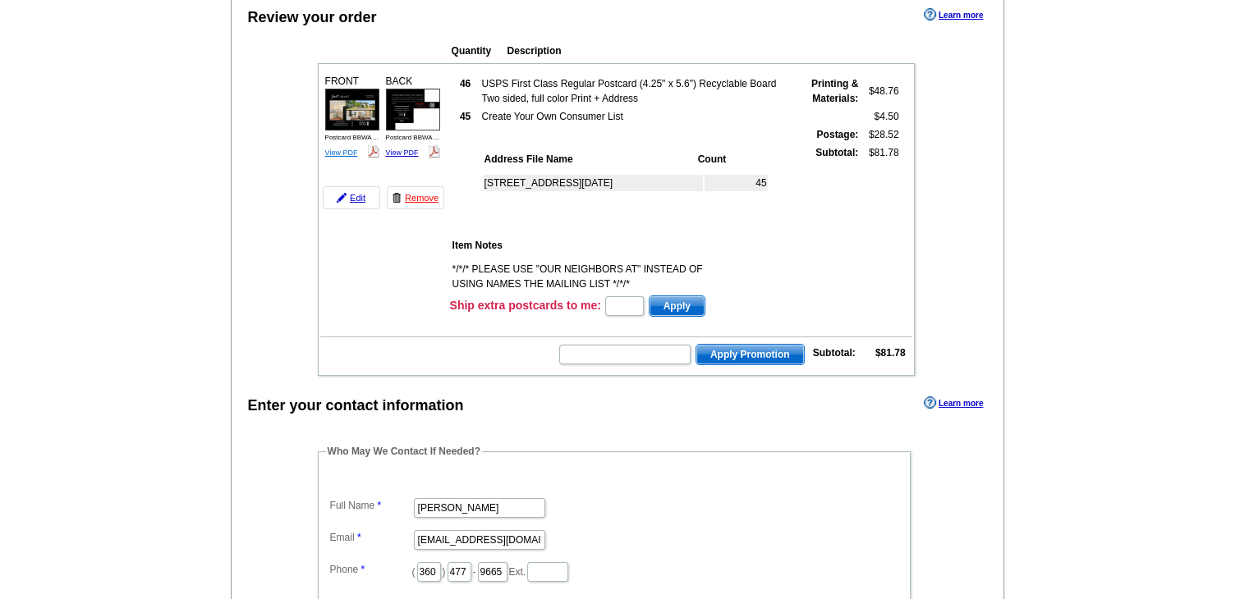
drag, startPoint x: 349, startPoint y: 202, endPoint x: 341, endPoint y: 152, distance: 50.6
drag, startPoint x: 401, startPoint y: 149, endPoint x: 412, endPoint y: 158, distance: 14.6
click at [412, 158] on div "BACK Postcard BBWA ... View PDF" at bounding box center [412, 116] width 59 height 91
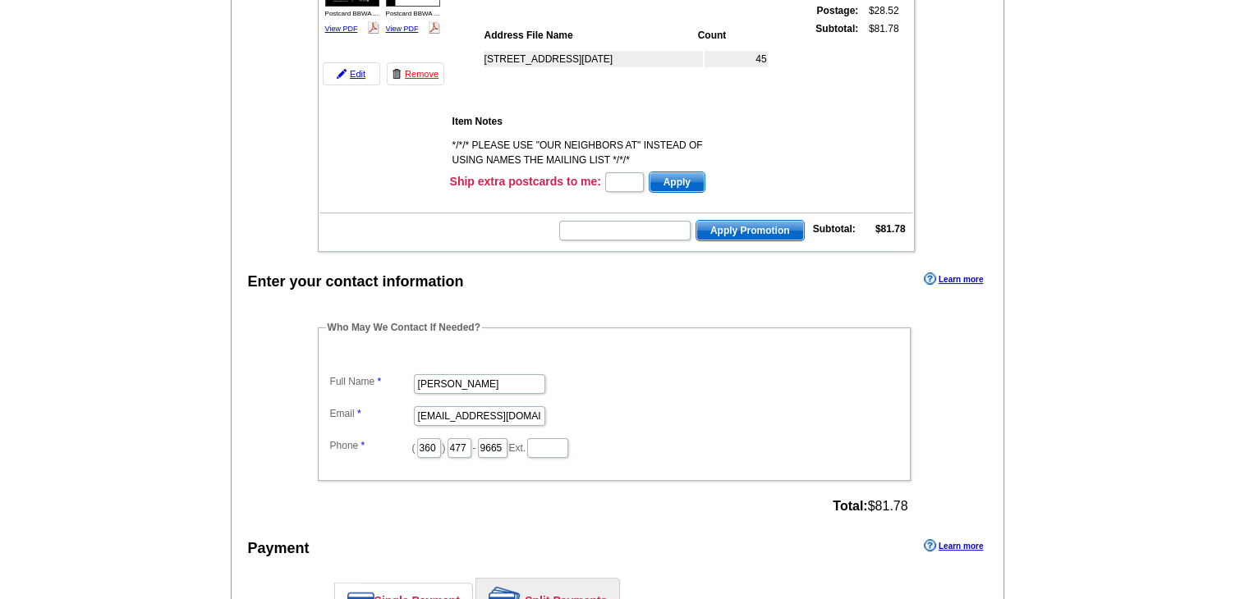
scroll to position [410, 0]
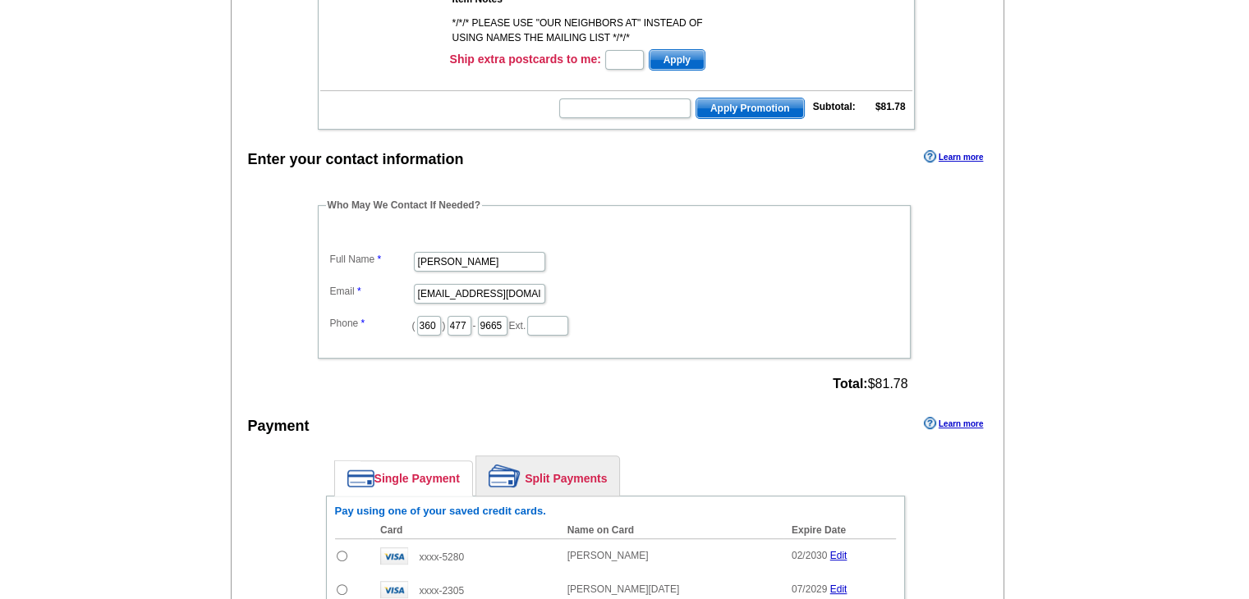
click at [502, 270] on dl "Full Name [PERSON_NAME] Email [EMAIL_ADDRESS][DOMAIN_NAME] Phone ( 360 ) 477 - …" at bounding box center [614, 282] width 576 height 111
click at [493, 252] on input "[PERSON_NAME]" at bounding box center [479, 262] width 131 height 20
type input "[PERSON_NAME]"
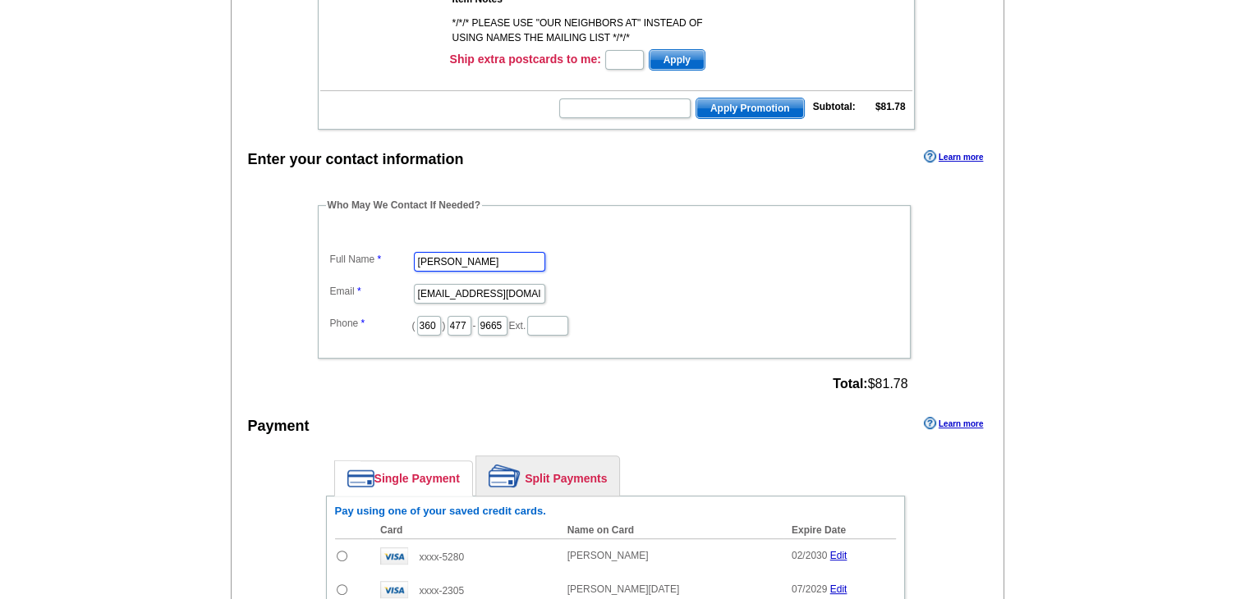
scroll to position [0, 0]
click at [447, 286] on input "[EMAIL_ADDRESS][DOMAIN_NAME]" at bounding box center [479, 294] width 131 height 20
type input "[EMAIL_ADDRESS][DOMAIN_NAME]"
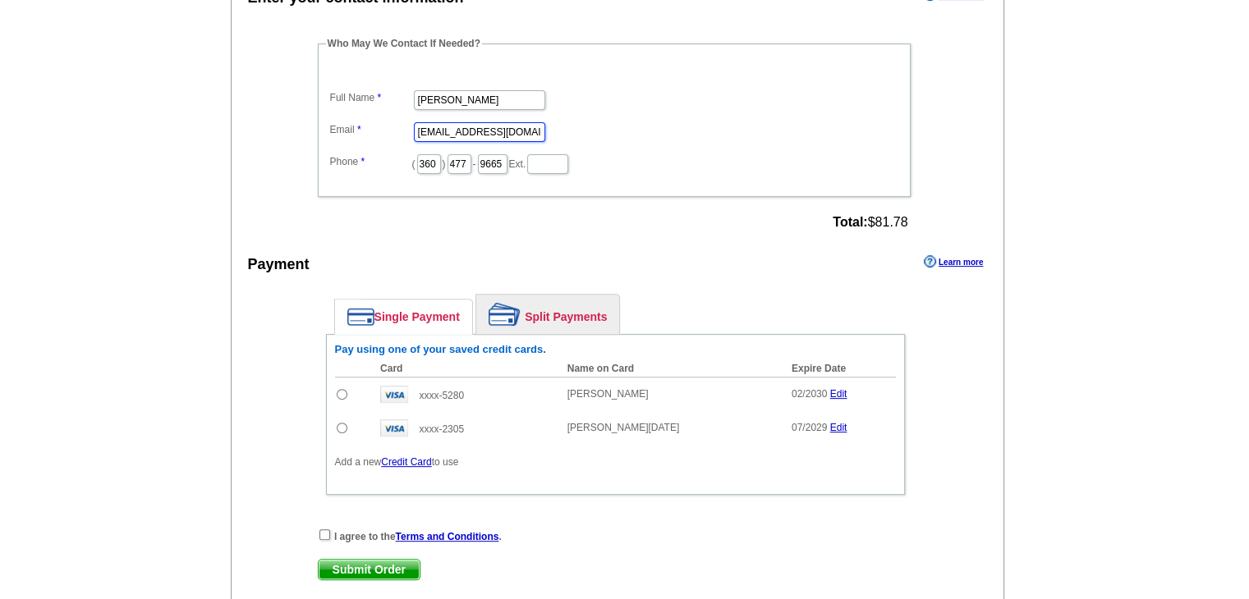
scroll to position [657, 0]
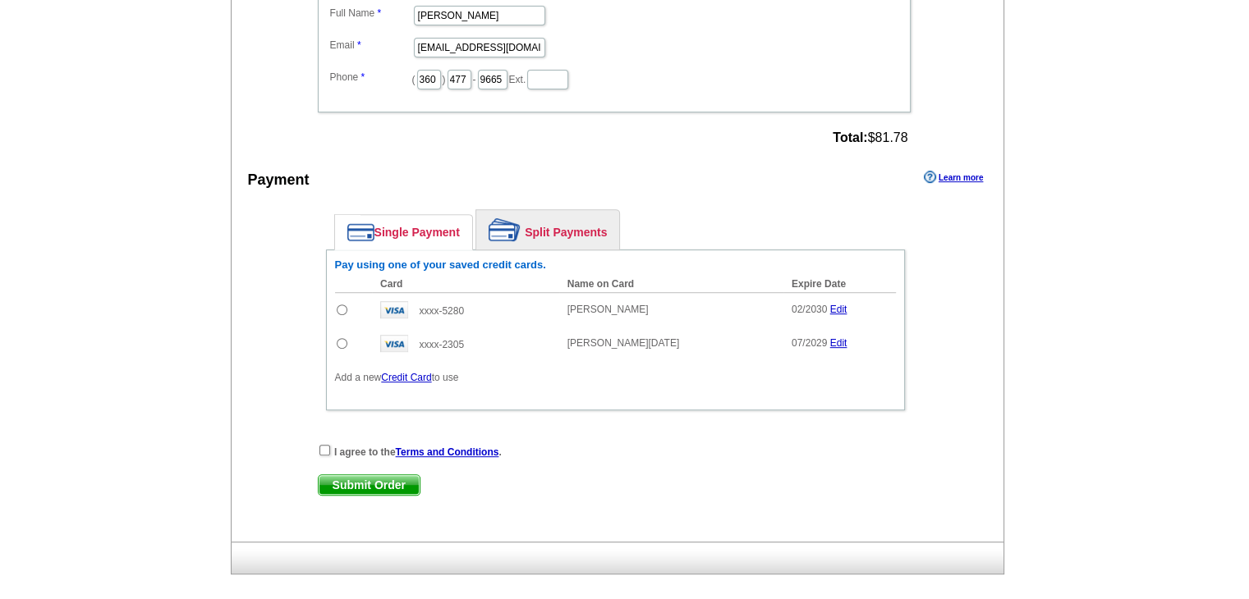
click at [339, 305] on input "radio" at bounding box center [342, 310] width 11 height 11
radio input "true"
click at [323, 445] on input "checkbox" at bounding box center [324, 450] width 11 height 11
checkbox input "true"
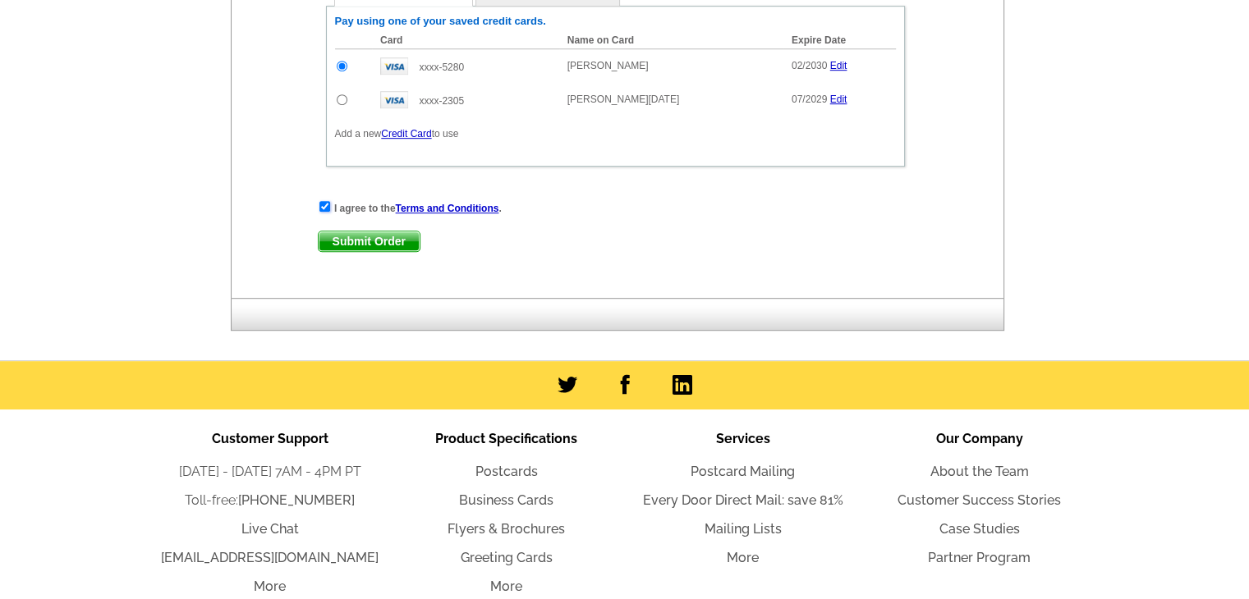
scroll to position [903, 0]
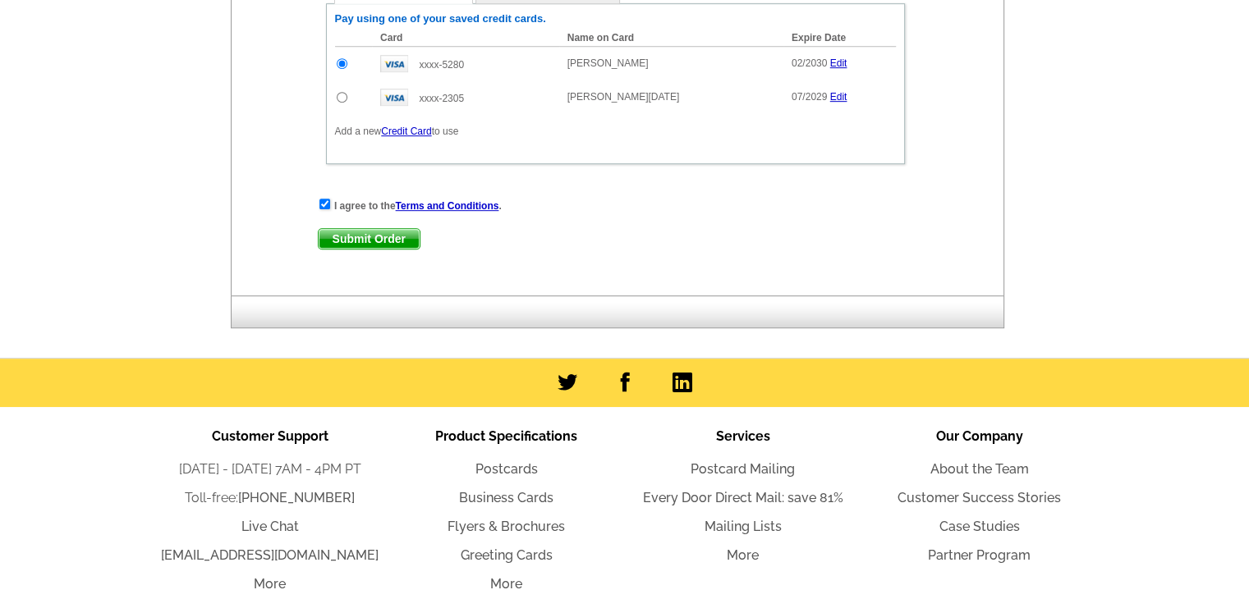
click at [373, 233] on span "Submit Order" at bounding box center [368, 239] width 101 height 20
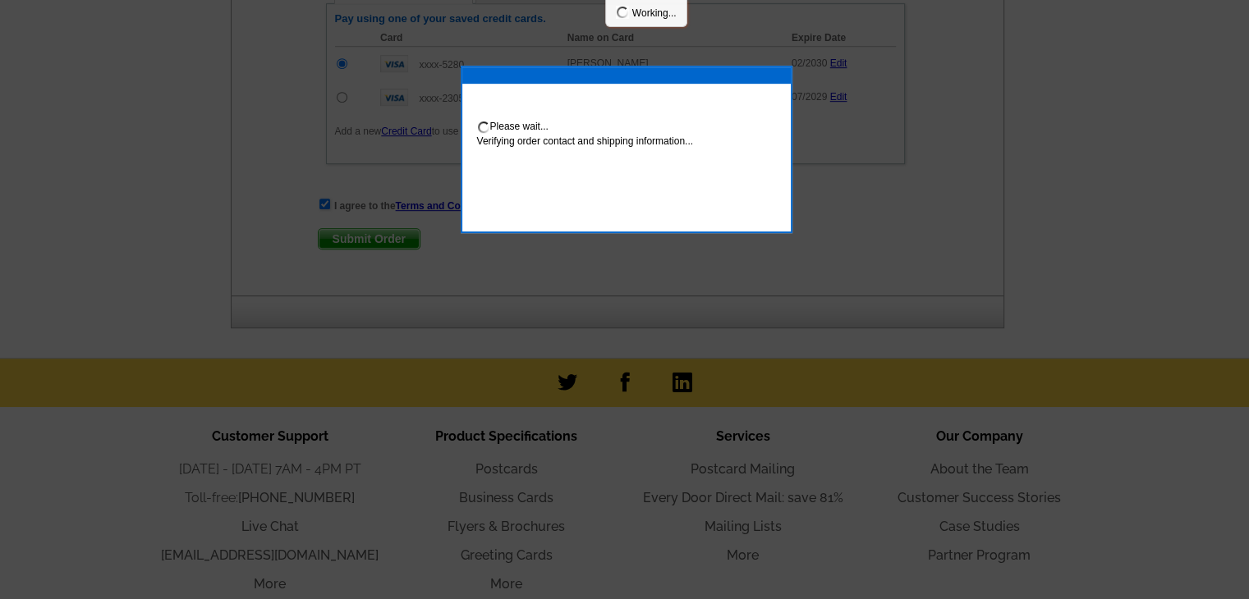
scroll to position [985, 0]
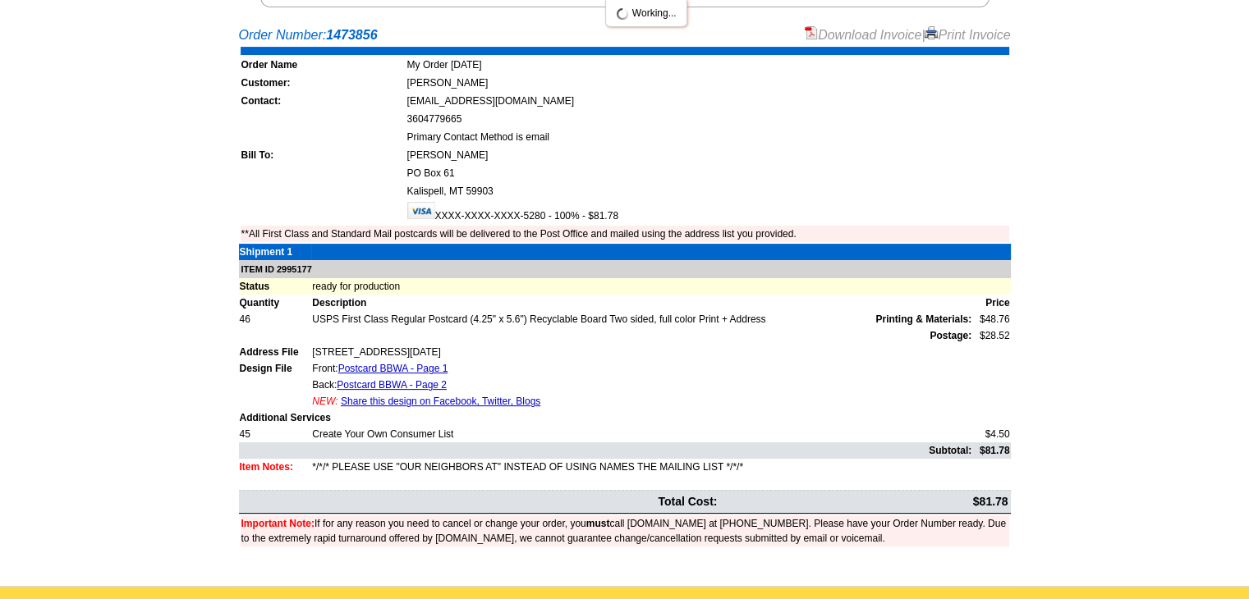
scroll to position [325, 0]
